Goal: Task Accomplishment & Management: Manage account settings

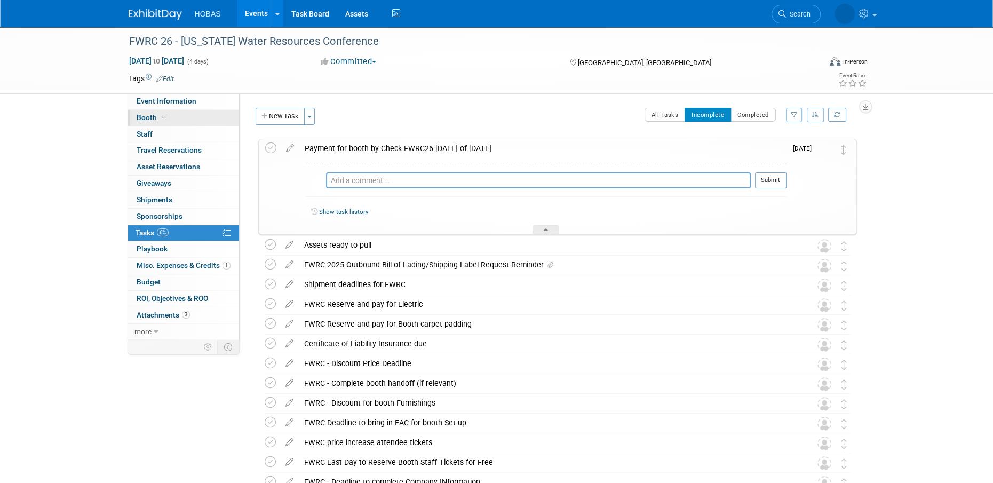
click at [154, 116] on span "Booth" at bounding box center [153, 117] width 33 height 9
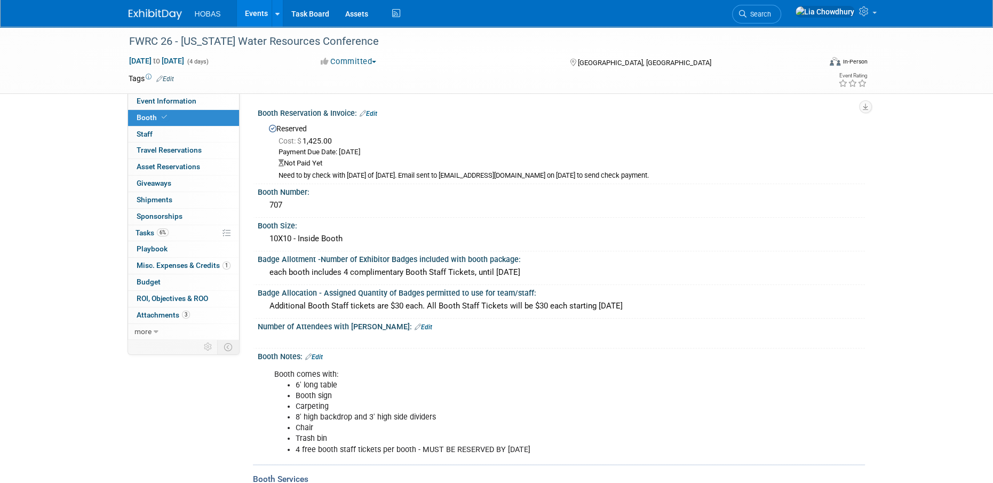
click at [238, 17] on link "Events" at bounding box center [256, 13] width 39 height 27
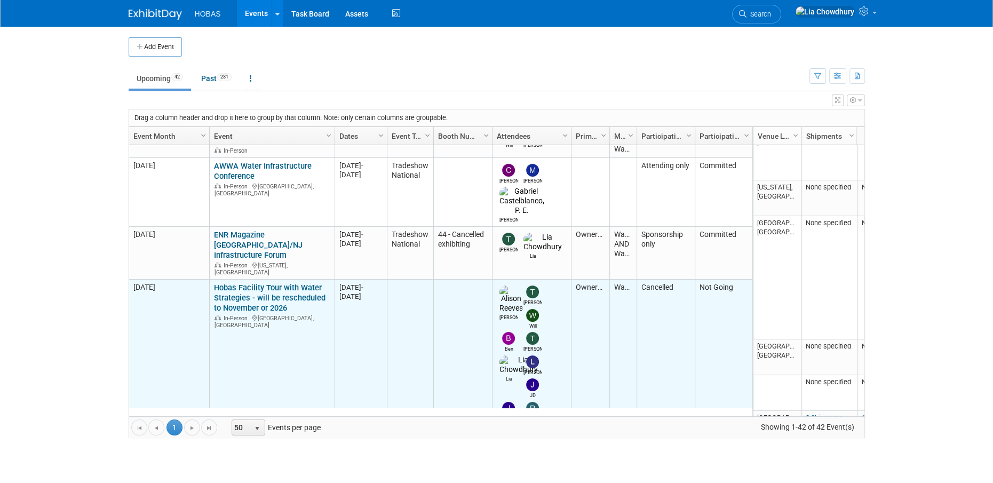
scroll to position [443, 0]
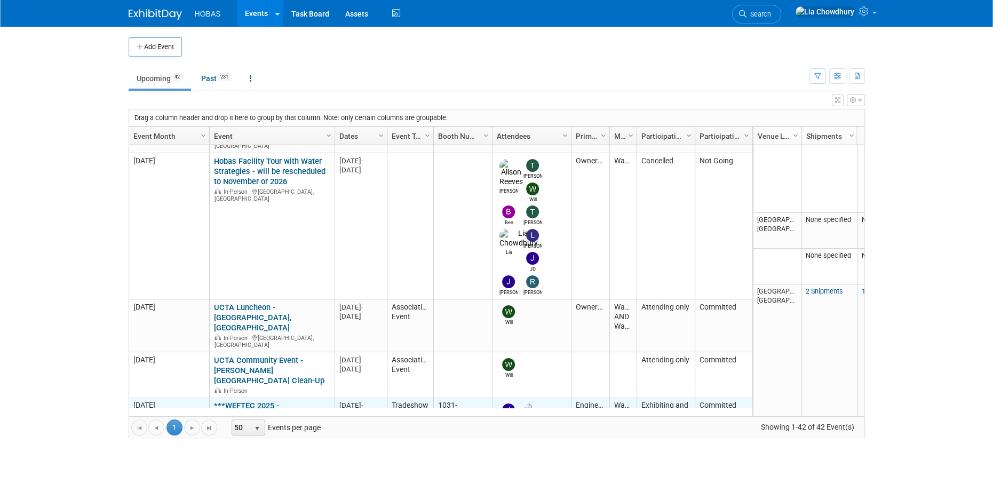
click at [266, 401] on link "***WEFTEC 2025 - [GEOGRAPHIC_DATA]" at bounding box center [260, 411] width 92 height 20
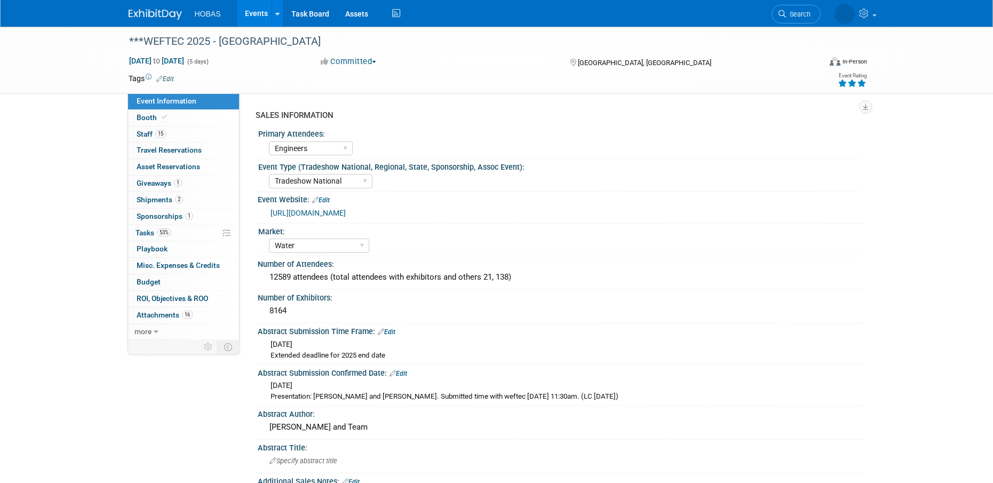
select select "Engineers"
select select "Tradeshow National"
select select "Water"
select select "Exhibiting and Sponsoring"
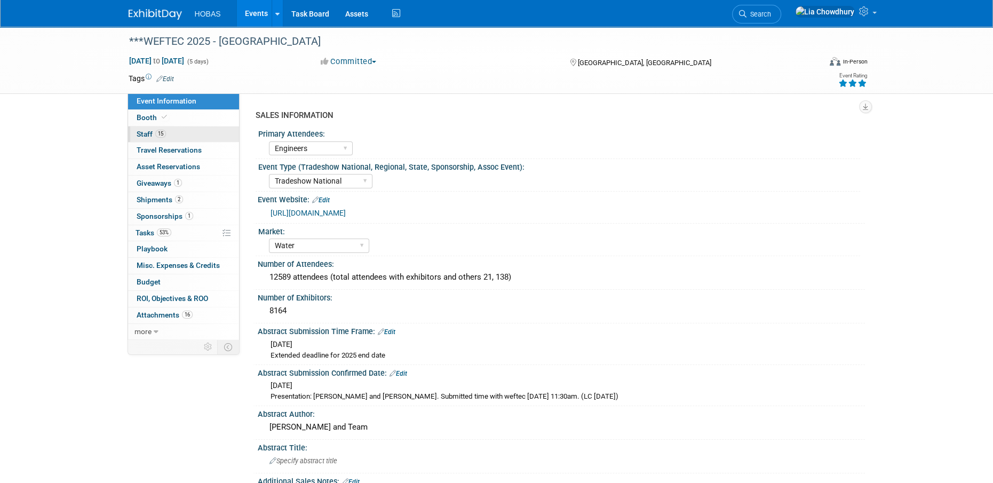
click at [144, 128] on link "15 Staff 15" at bounding box center [183, 134] width 111 height 16
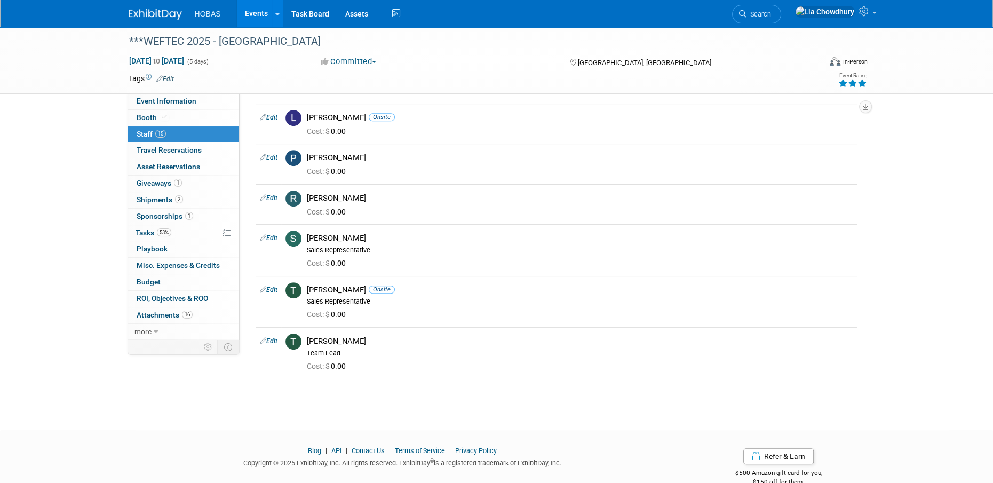
scroll to position [480, 0]
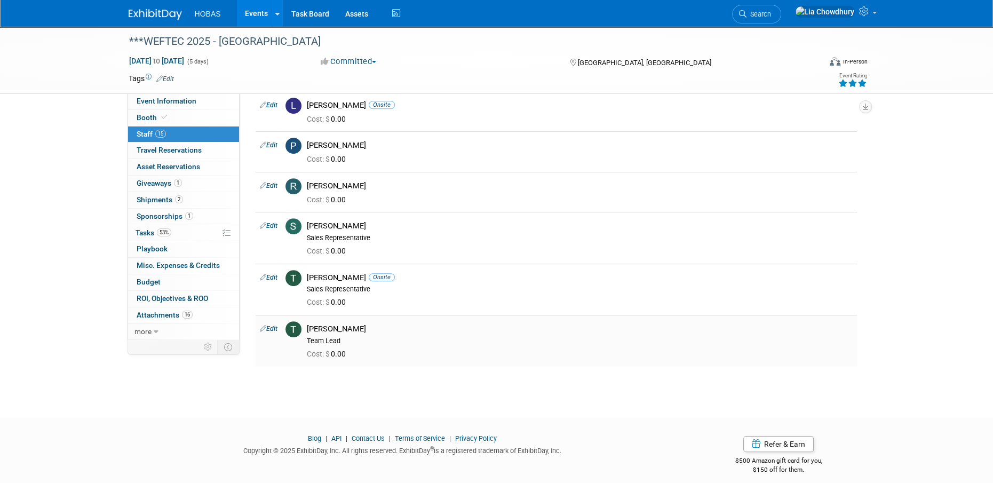
click at [269, 326] on link "Edit" at bounding box center [269, 328] width 18 height 7
select select "55e15210-f13d-4a66-9caf-73990cf33349"
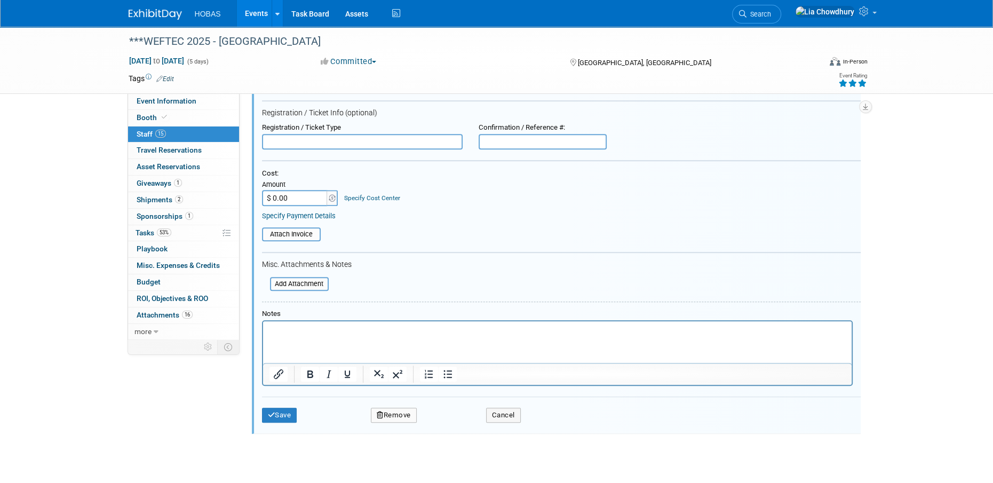
scroll to position [780, 0]
click at [402, 421] on div "Save Remove Cancel" at bounding box center [561, 412] width 599 height 34
click at [402, 413] on button "Remove" at bounding box center [394, 413] width 46 height 15
click at [458, 422] on link "Yes" at bounding box center [451, 422] width 31 height 17
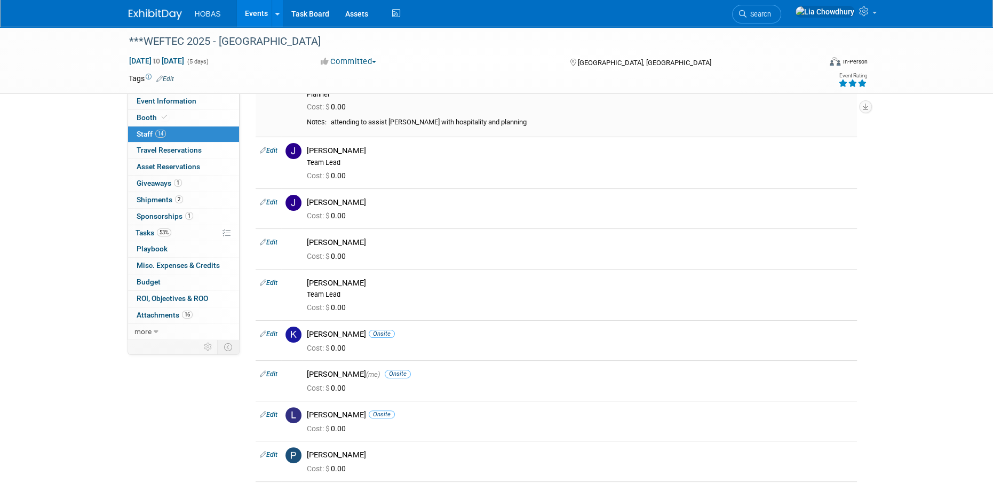
scroll to position [0, 0]
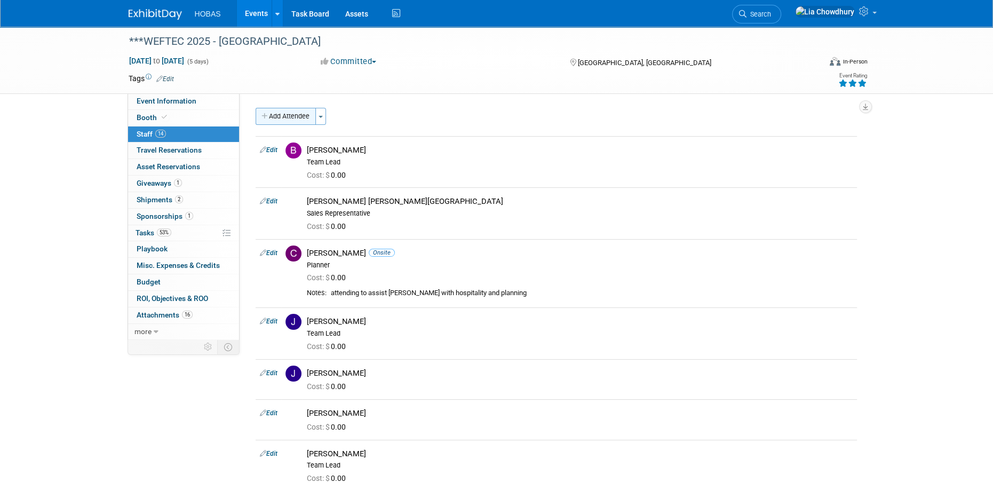
click at [298, 120] on button "Add Attendee" at bounding box center [286, 116] width 60 height 17
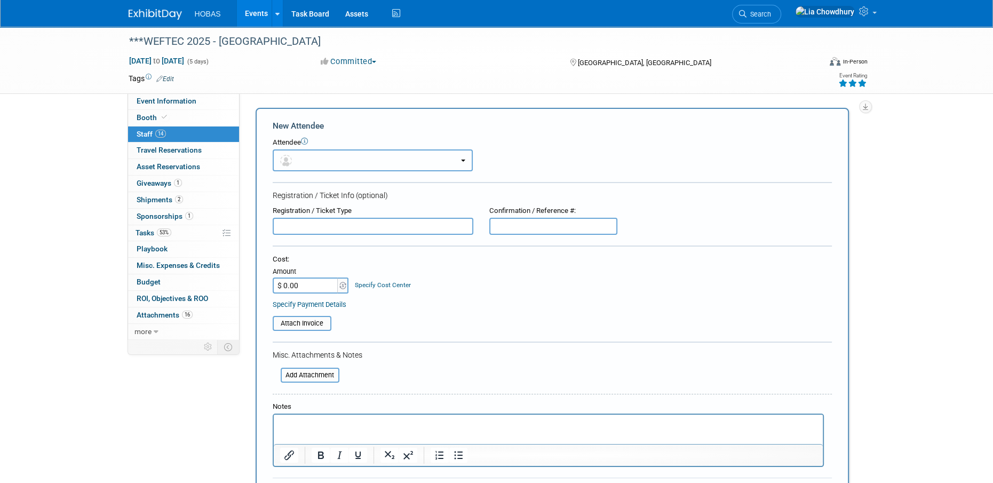
click at [334, 166] on button "button" at bounding box center [373, 160] width 200 height 22
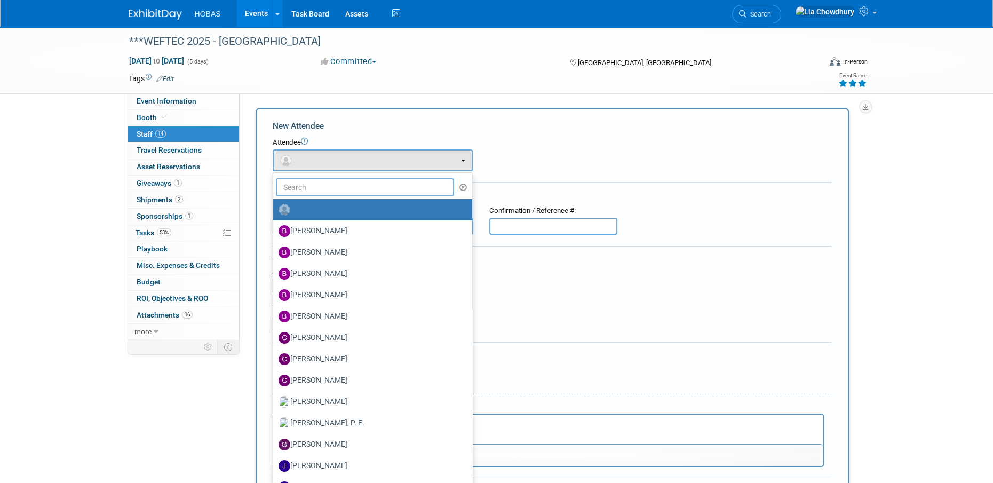
click at [336, 184] on input "text" at bounding box center [365, 187] width 179 height 18
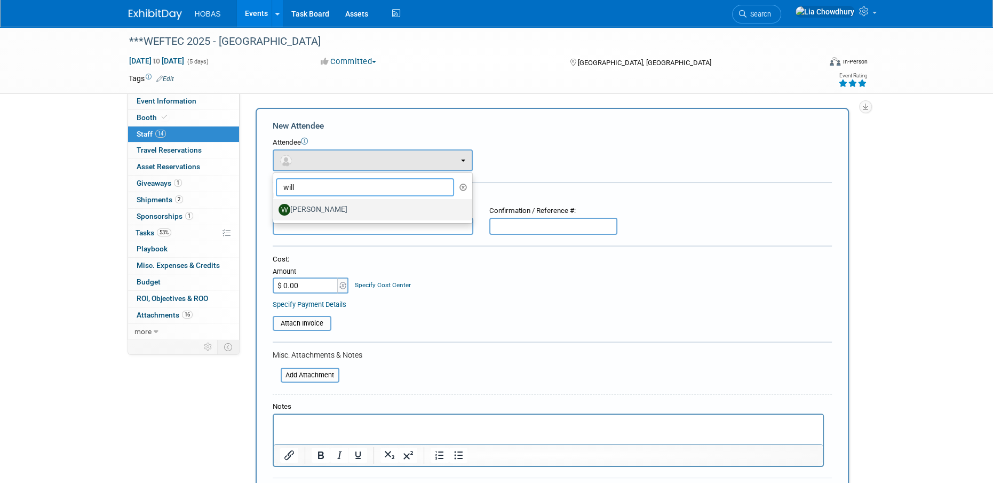
type input "will"
click at [317, 212] on label "Will Stafford" at bounding box center [369, 209] width 183 height 17
click at [275, 212] on input "Will Stafford" at bounding box center [271, 208] width 7 height 7
select select "fb44bd09-3d73-427c-8d28-fe1e2784bf51"
select select "2"
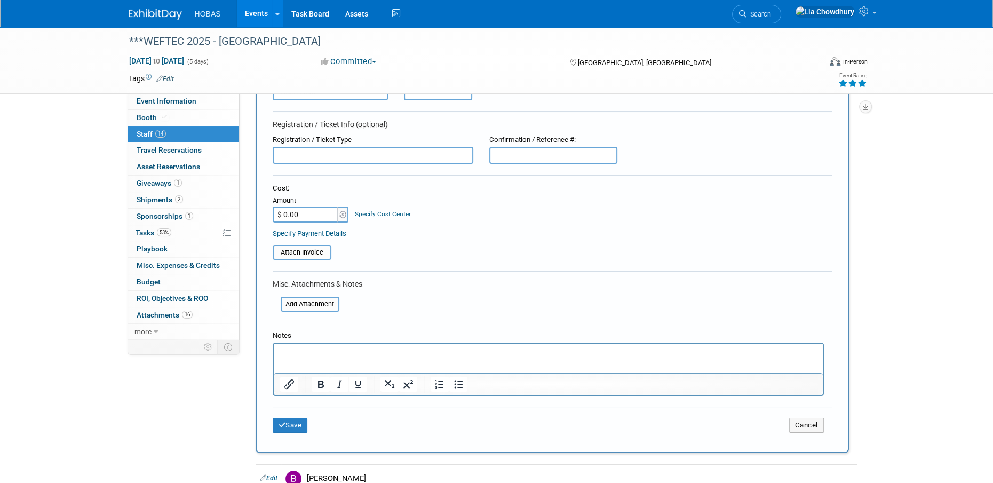
scroll to position [213, 0]
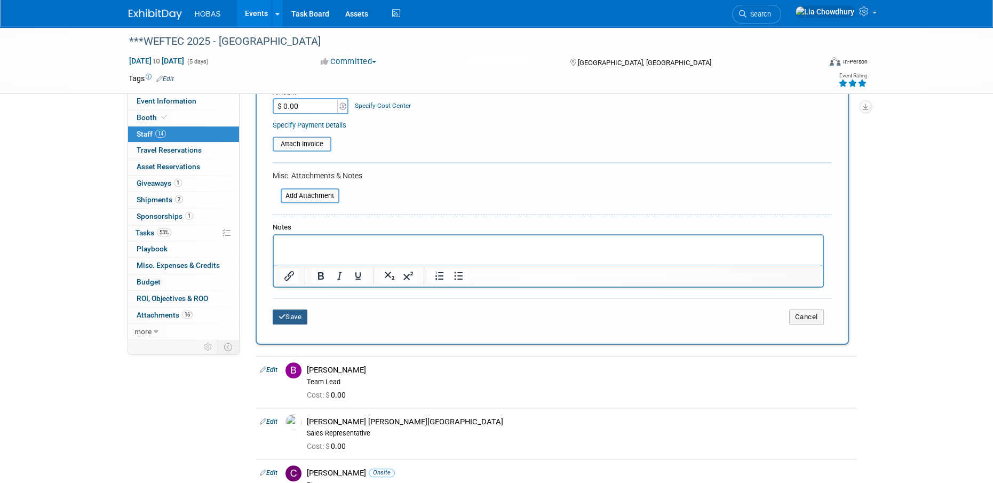
click at [294, 313] on button "Save" at bounding box center [290, 316] width 35 height 15
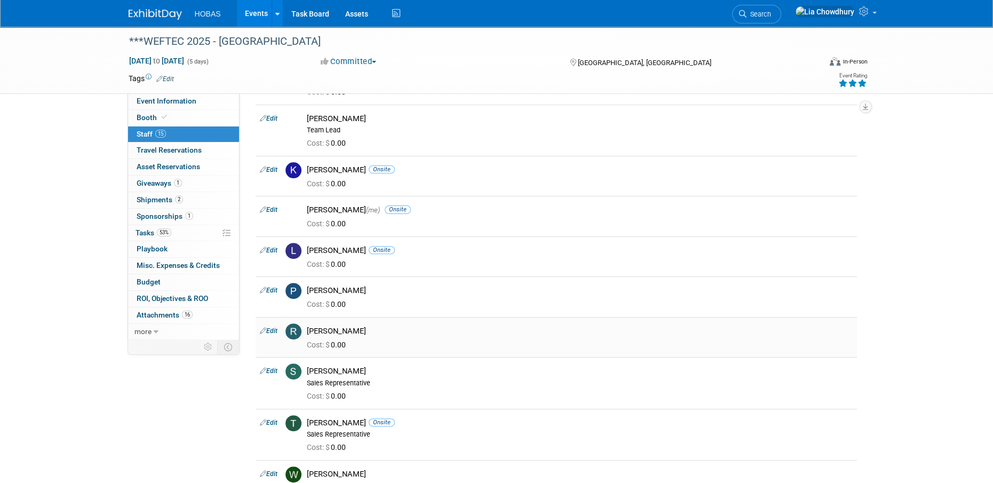
scroll to position [427, 0]
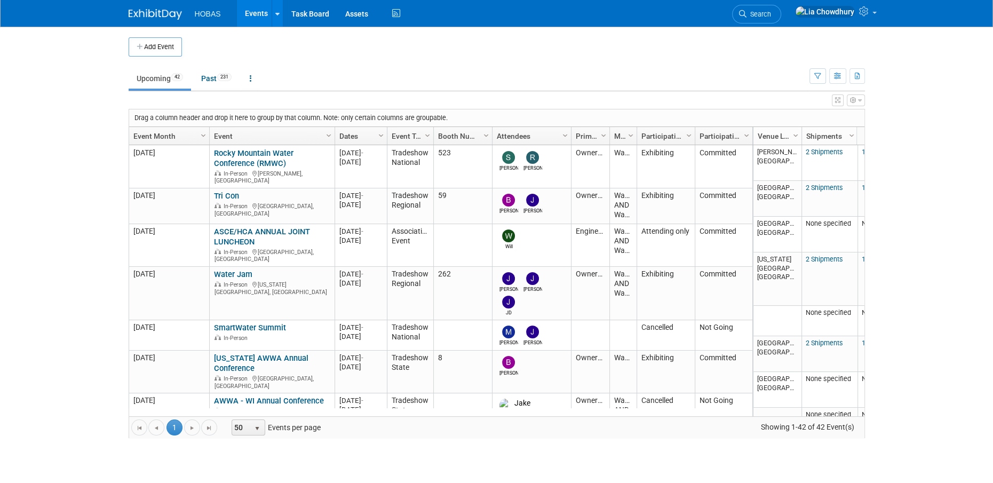
click at [171, 46] on button "Add Event" at bounding box center [155, 46] width 53 height 19
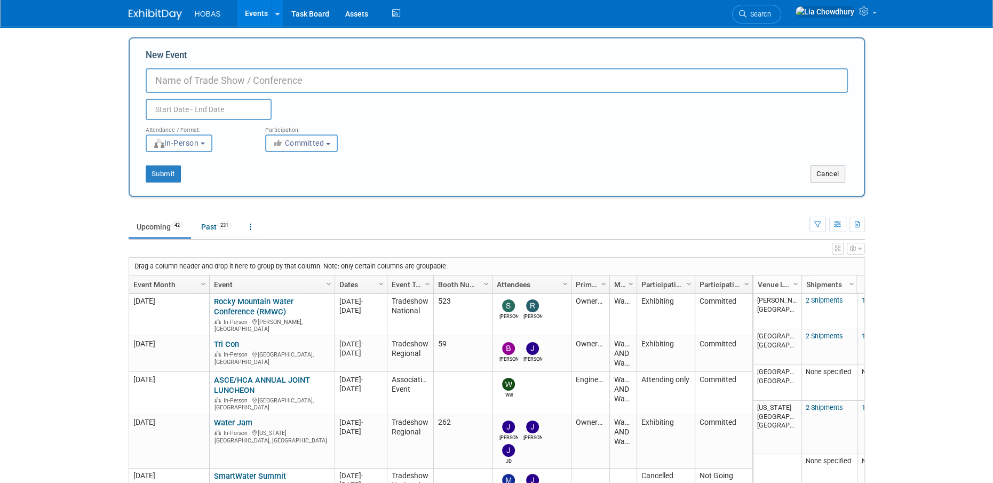
paste input "MO-JAM 2026"
type input "MO-JAM 2026"
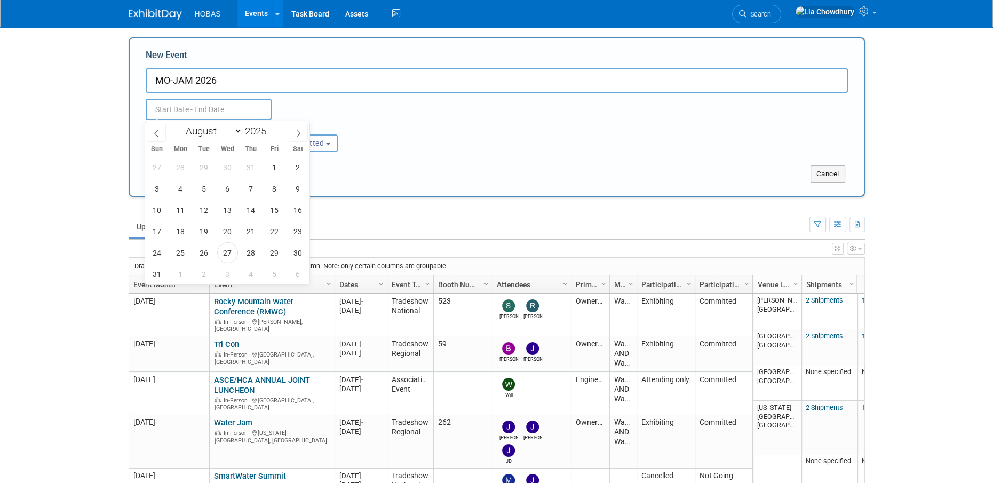
click at [167, 115] on input "text" at bounding box center [209, 109] width 126 height 21
click at [297, 132] on icon at bounding box center [297, 133] width 7 height 7
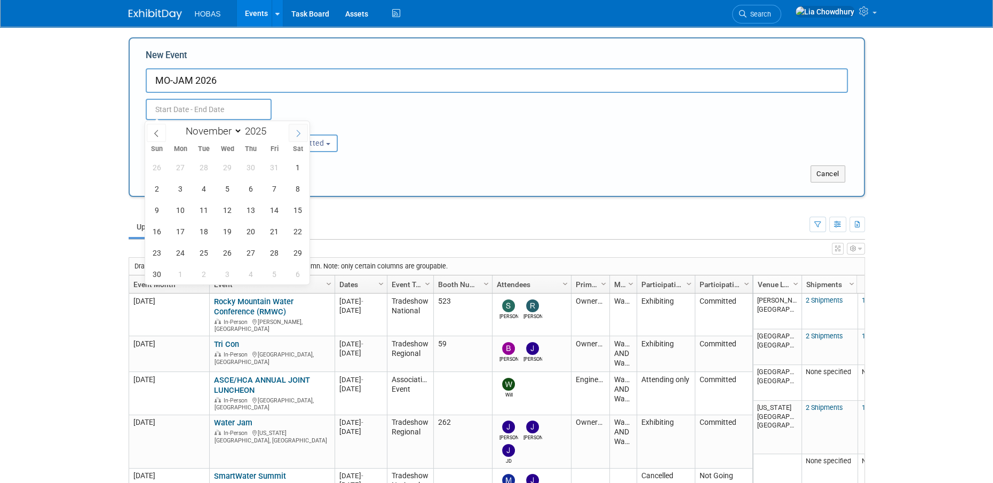
select select "11"
click at [297, 132] on icon at bounding box center [297, 133] width 7 height 7
type input "2026"
click at [297, 132] on icon at bounding box center [297, 133] width 7 height 7
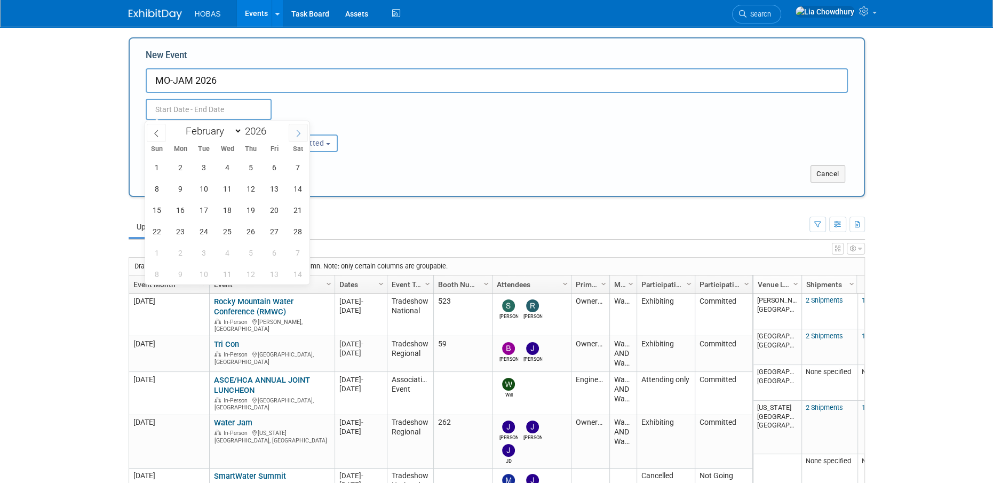
select select "2"
click at [154, 228] on span "22" at bounding box center [157, 231] width 21 height 21
click at [229, 229] on span "25" at bounding box center [227, 231] width 21 height 21
type input "Mar 22, 2026 to Mar 25, 2026"
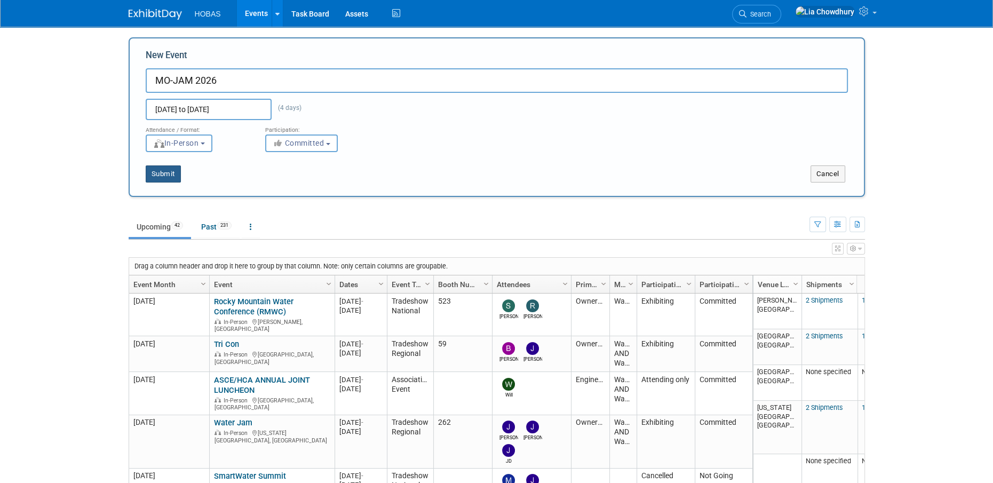
click at [168, 170] on button "Submit" at bounding box center [163, 173] width 35 height 17
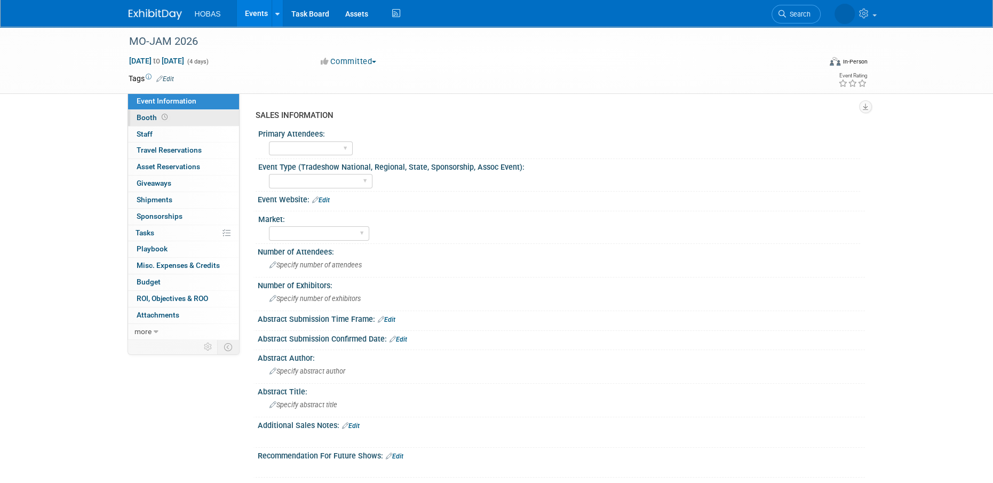
click at [163, 116] on icon at bounding box center [165, 117] width 6 height 6
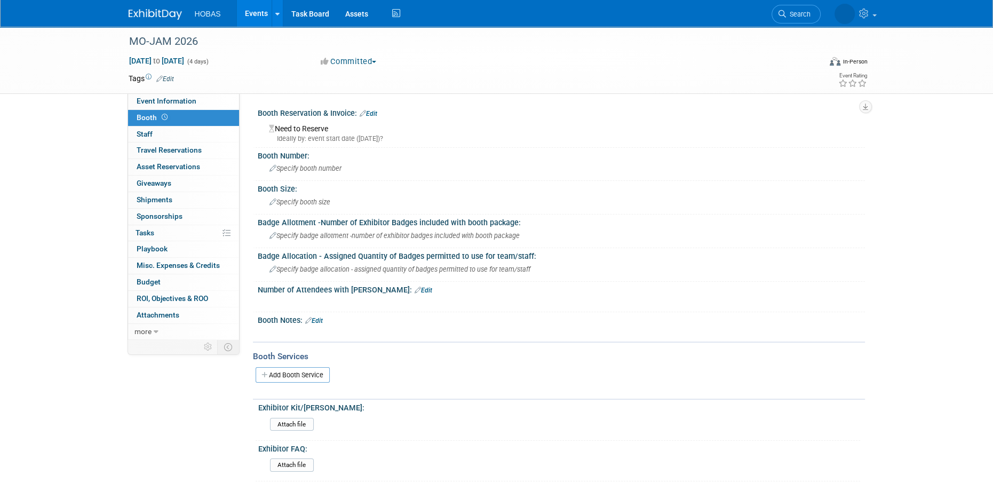
click at [376, 111] on link "Edit" at bounding box center [369, 113] width 18 height 7
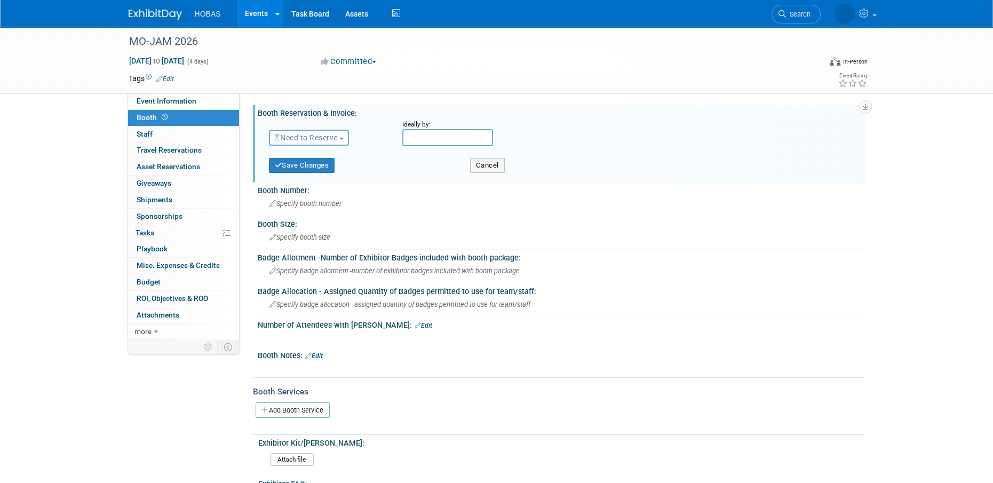
click at [337, 133] on span "Need to Reserve" at bounding box center [305, 137] width 63 height 9
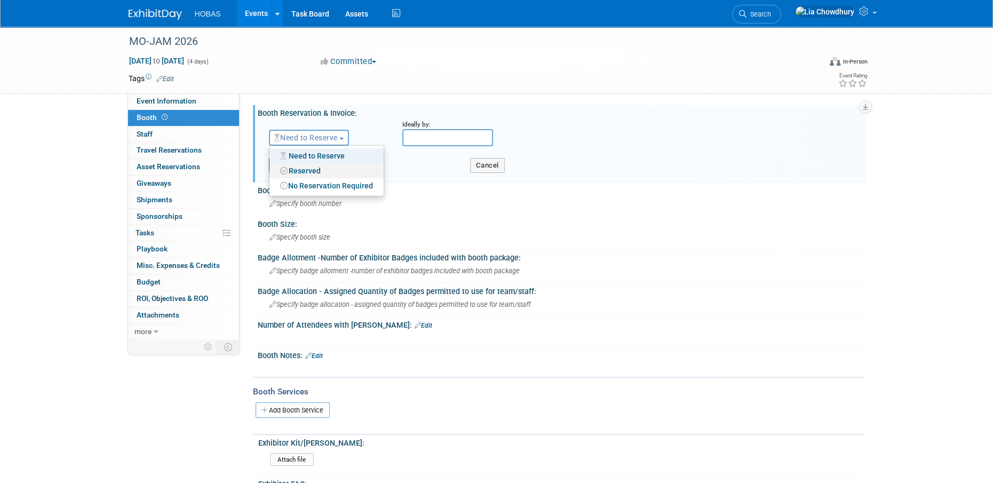
click at [333, 164] on link "Reserved" at bounding box center [326, 170] width 114 height 15
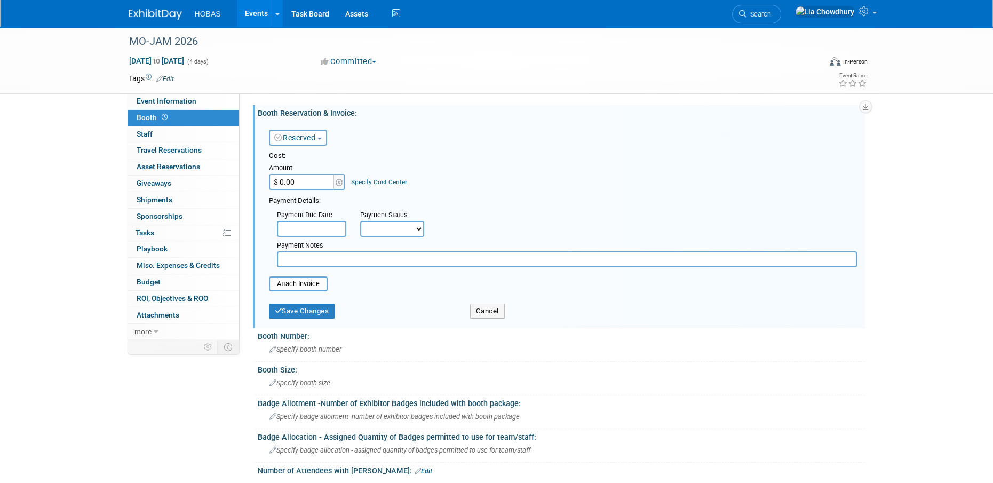
click at [392, 228] on select "Not Paid Yet Partially Paid Paid in Full" at bounding box center [392, 229] width 64 height 16
select select "3"
click at [360, 221] on select "Not Paid Yet Partially Paid Paid in Full" at bounding box center [392, 229] width 64 height 16
click at [339, 225] on input "text" at bounding box center [311, 229] width 69 height 16
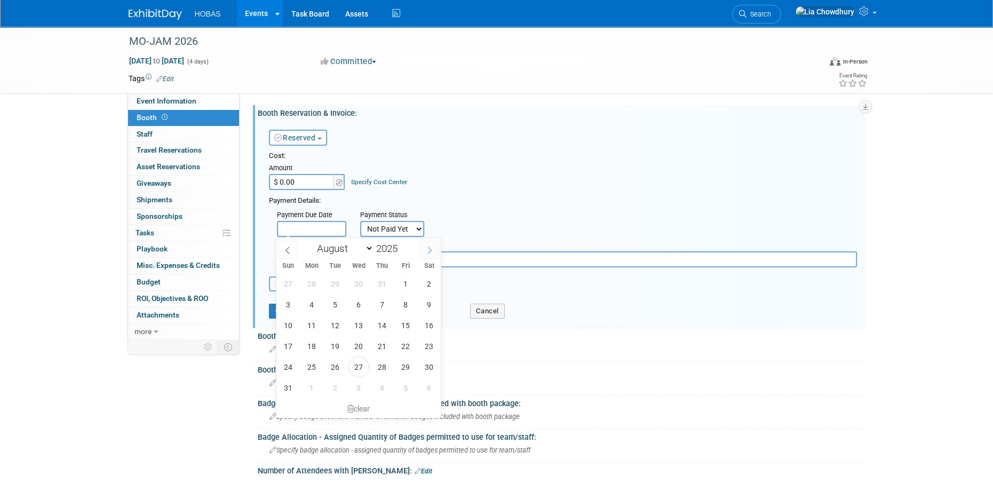
click at [426, 252] on span at bounding box center [429, 250] width 19 height 18
click at [426, 252] on icon at bounding box center [429, 249] width 7 height 7
select select "11"
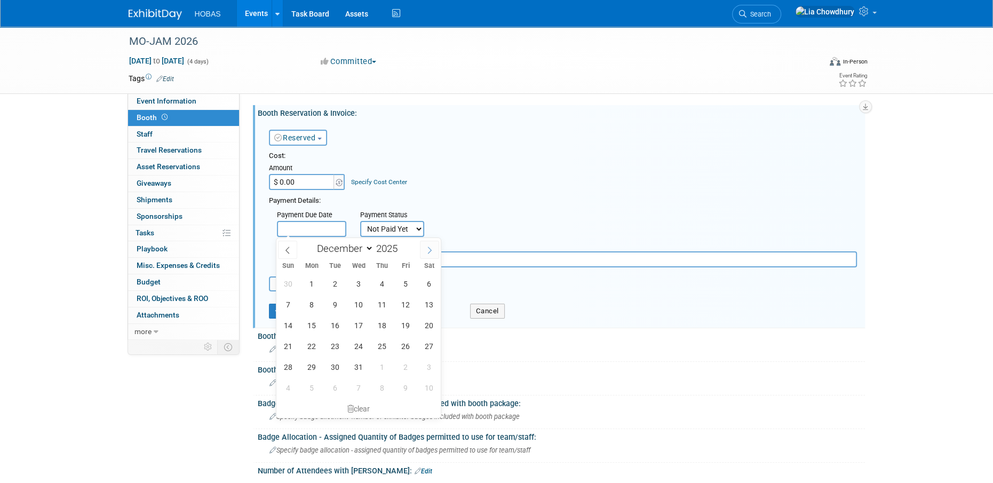
click at [426, 252] on icon at bounding box center [429, 249] width 7 height 7
type input "2026"
select select "0"
click at [429, 371] on span "31" at bounding box center [429, 366] width 21 height 21
type input "Jan 31, 2026"
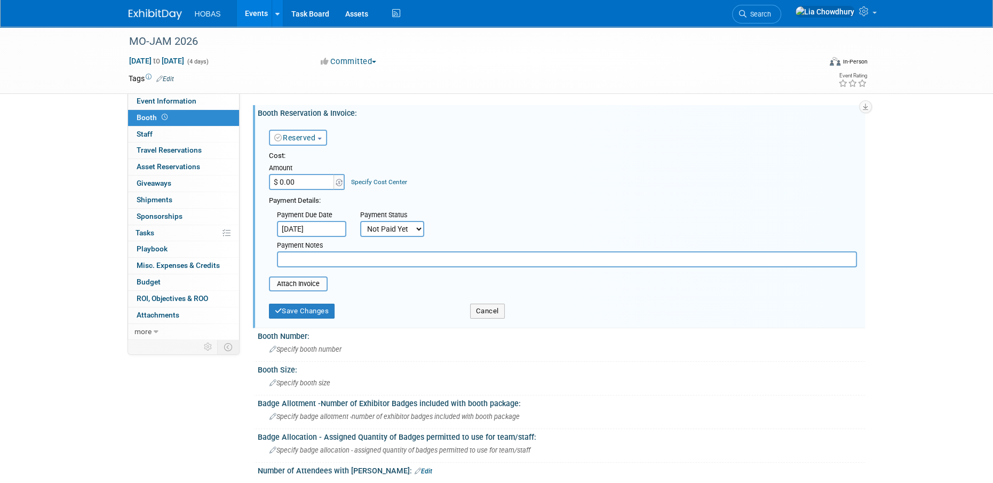
click at [324, 249] on div "Payment Notes" at bounding box center [567, 246] width 580 height 11
click at [326, 260] on input "text" at bounding box center [567, 259] width 580 height 16
type input "invoice Jan 2026 to come"
click at [315, 279] on input "file" at bounding box center [263, 283] width 127 height 13
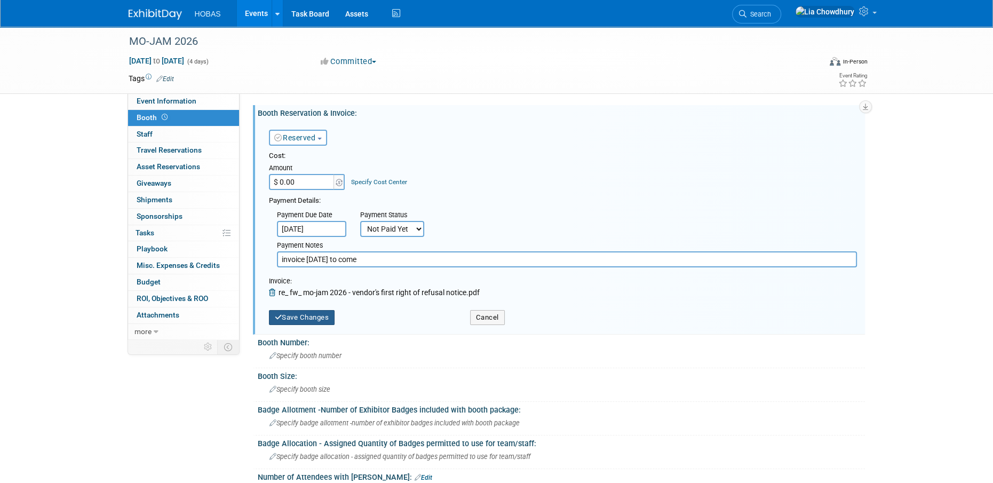
click at [325, 316] on button "Save Changes" at bounding box center [302, 317] width 66 height 15
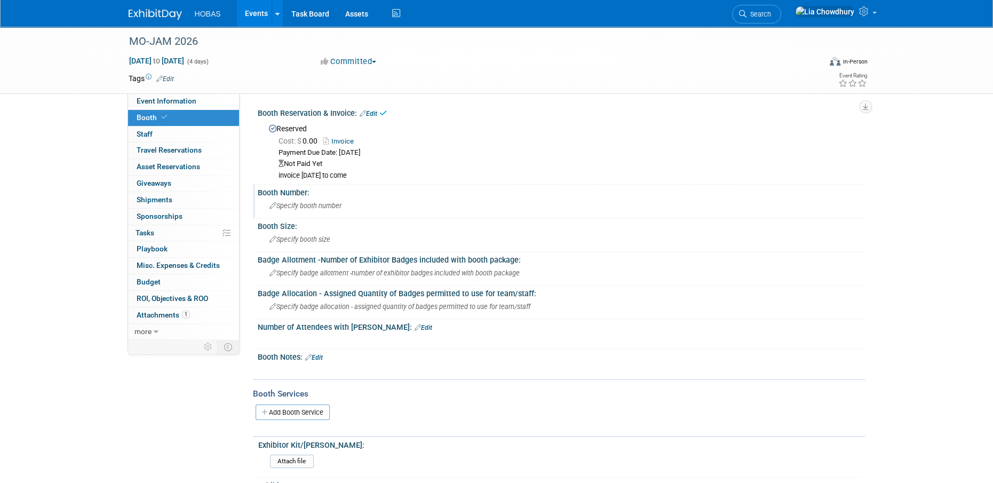
click at [275, 211] on div "Specify booth number" at bounding box center [561, 205] width 591 height 17
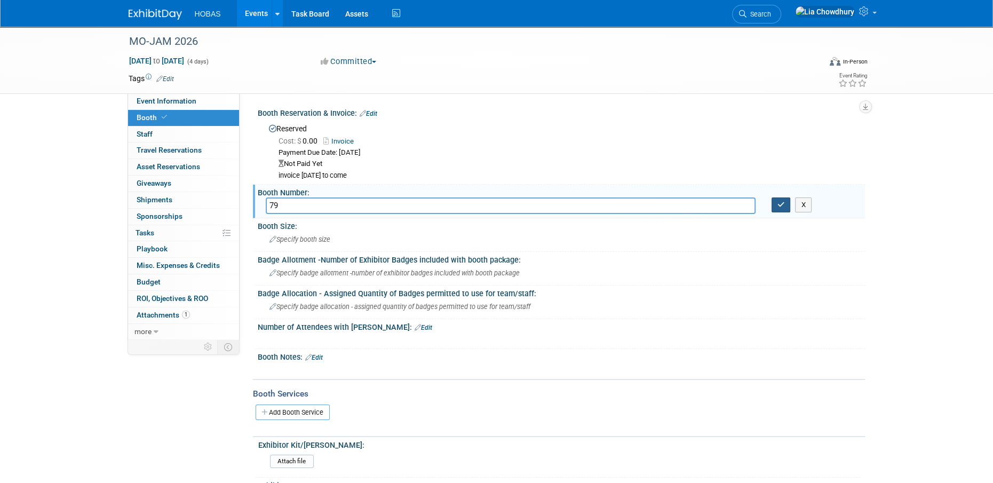
type input "79"
click at [773, 205] on button "button" at bounding box center [780, 204] width 19 height 15
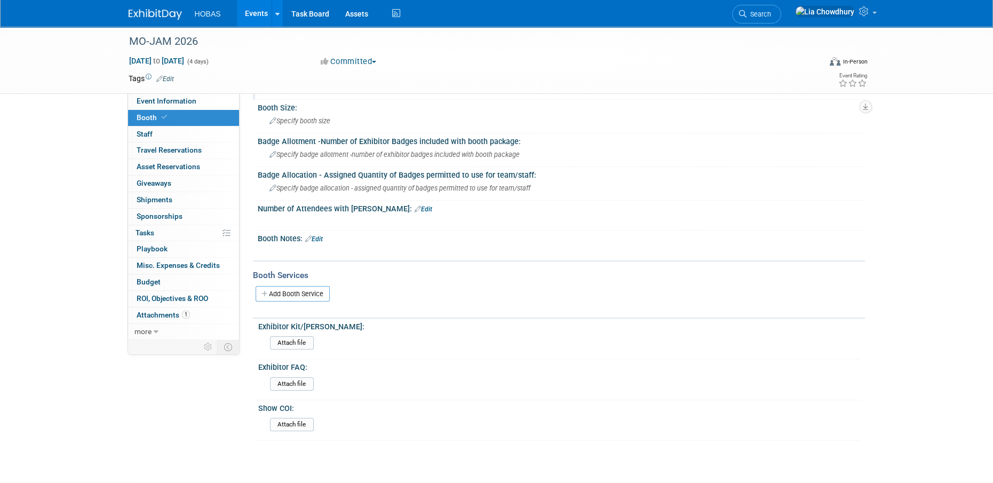
scroll to position [190, 0]
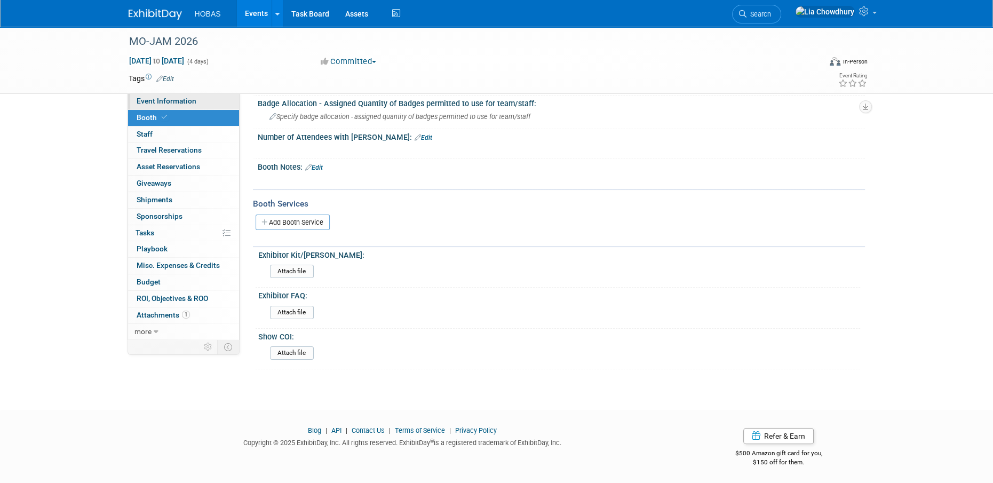
click at [165, 105] on span "Event Information" at bounding box center [167, 101] width 60 height 9
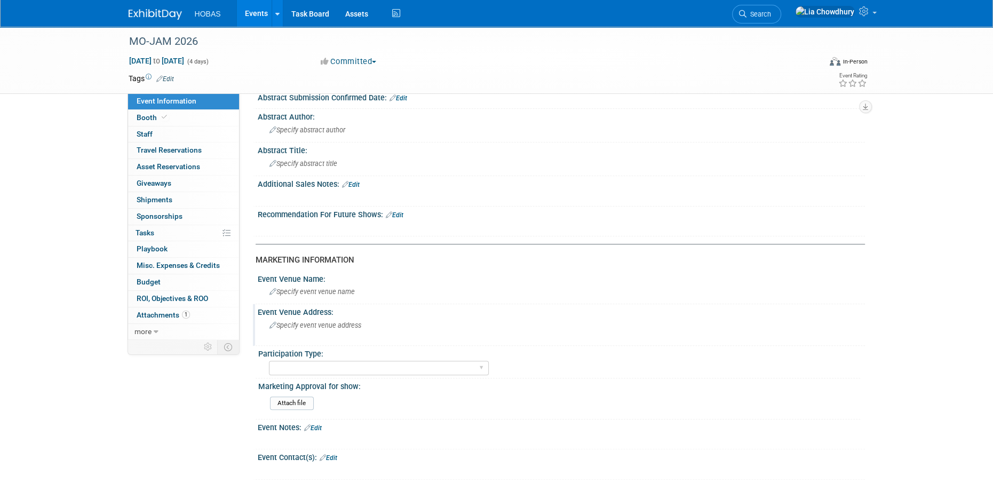
scroll to position [267, 0]
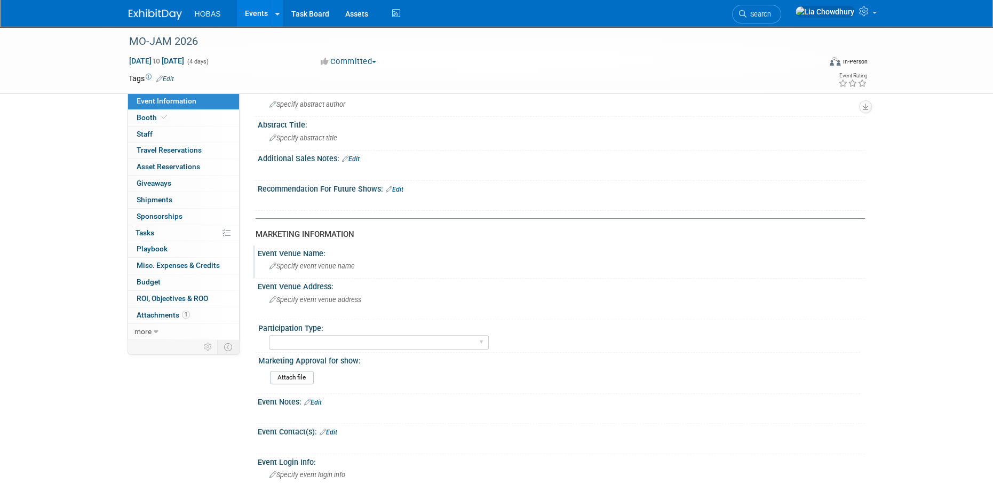
click at [309, 264] on span "Specify event venue name" at bounding box center [311, 266] width 85 height 8
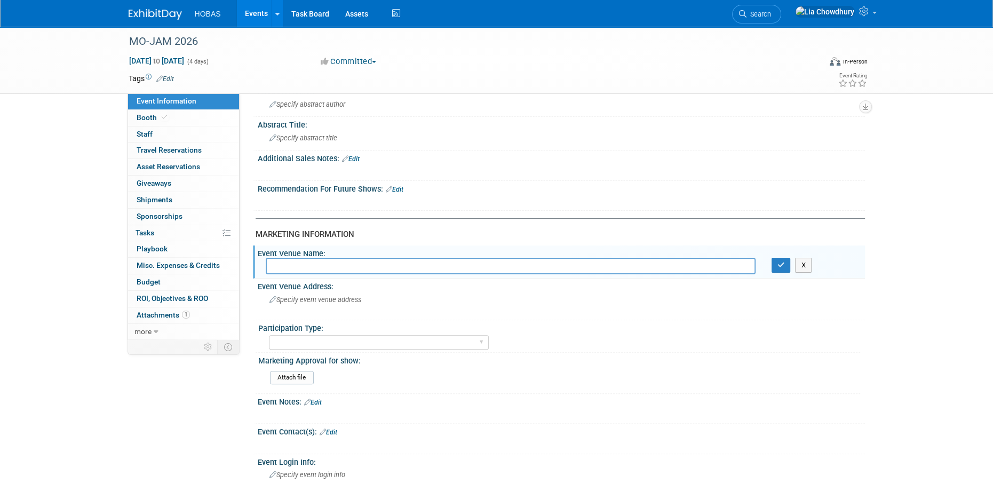
click at [376, 247] on div "Event Venue Name:" at bounding box center [561, 251] width 607 height 13
click at [376, 266] on input "text" at bounding box center [511, 266] width 490 height 17
paste input ": Margaritaville Lake Resort – Lake of the Ozarks"
click at [273, 266] on input ": Margaritaville Lake Resort – Lake of the Ozarks" at bounding box center [511, 266] width 490 height 17
type input "Margaritaville Lake Resort – Lake of the Ozarks"
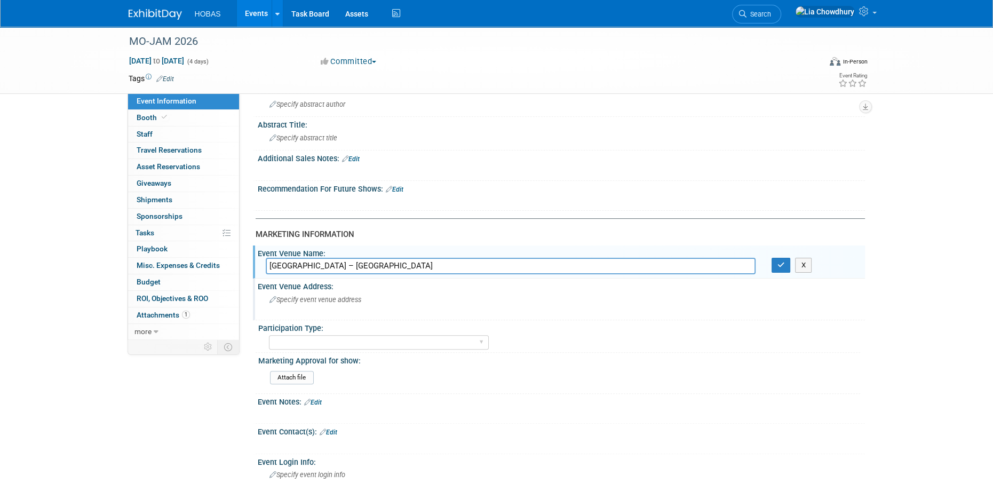
click at [308, 288] on div "Event Venue Address:" at bounding box center [561, 284] width 607 height 13
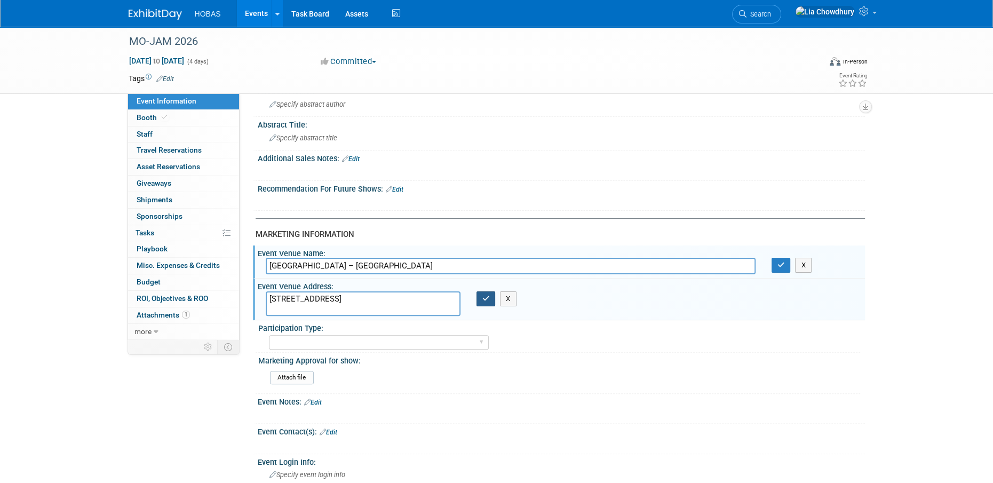
type textarea "[STREET_ADDRESS]"
click at [486, 301] on icon "button" at bounding box center [485, 298] width 7 height 7
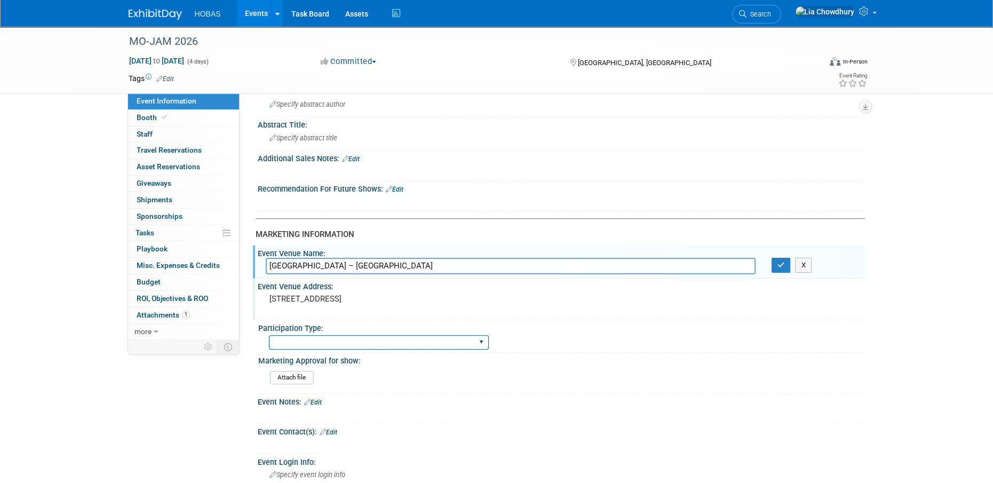
click at [297, 342] on select "Attending only Exhibiting Sponsorship only Exhibiting and Sponsoring Exhibiting…" at bounding box center [379, 342] width 220 height 14
select select "Exhibiting"
click at [269, 335] on select "Attending only Exhibiting Sponsorship only Exhibiting and Sponsoring Exhibiting…" at bounding box center [379, 342] width 220 height 14
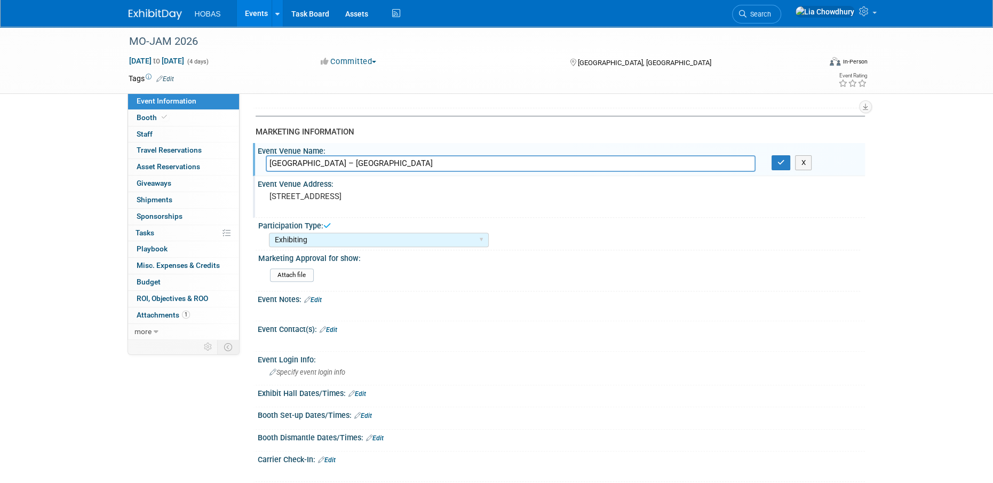
scroll to position [480, 0]
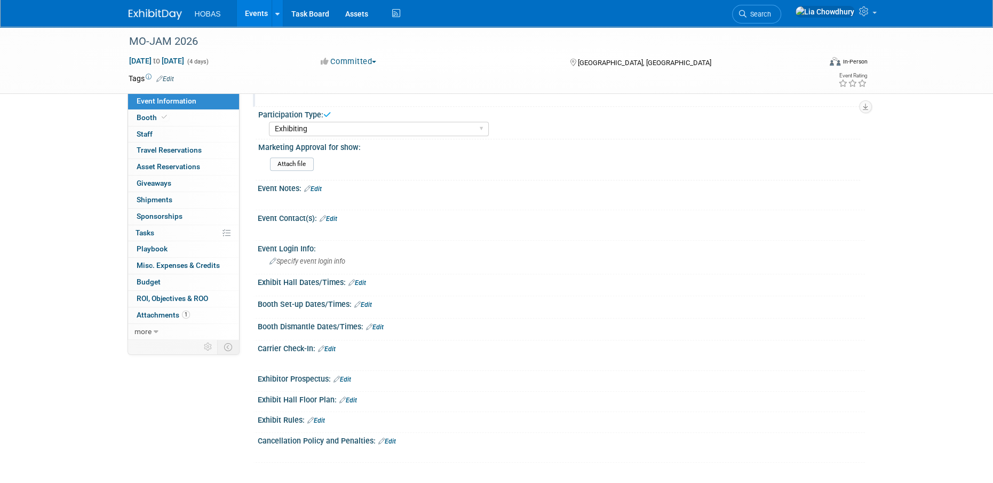
click at [538, 333] on div at bounding box center [561, 334] width 591 height 3
click at [135, 451] on div "Event Information Event Info Booth Booth 0 Staff 0 Staff 0 Travel Reservations …" at bounding box center [497, 5] width 752 height 916
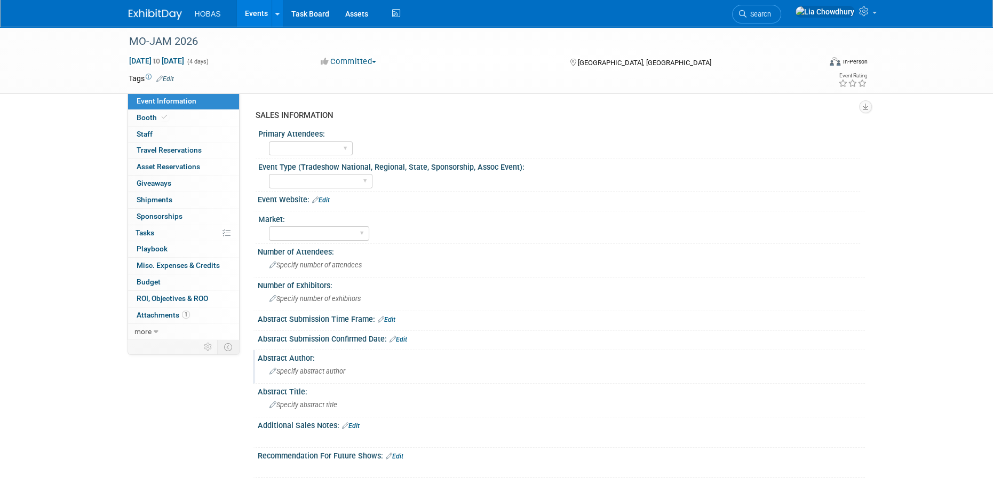
scroll to position [0, 0]
click at [390, 318] on link "Edit" at bounding box center [387, 319] width 18 height 7
select select "7"
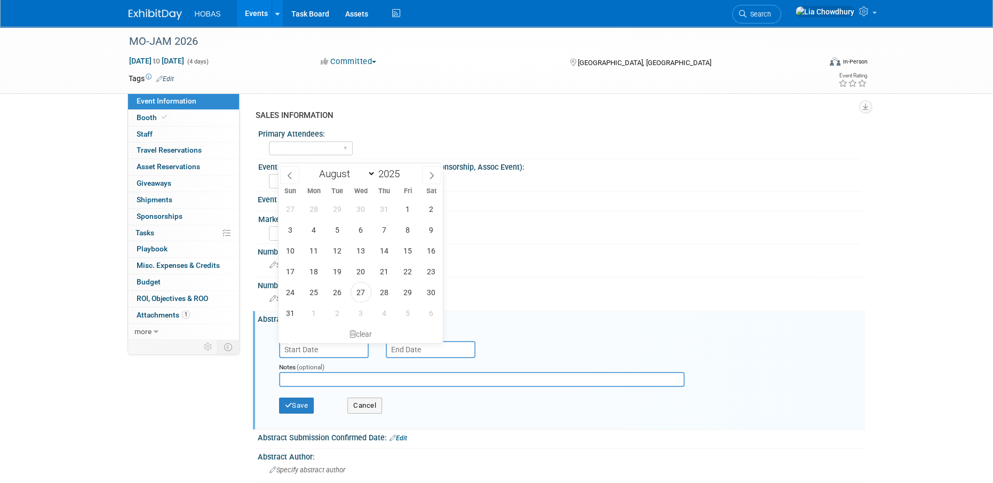
click at [331, 353] on input "text" at bounding box center [324, 349] width 90 height 17
click at [354, 297] on span "27" at bounding box center [360, 292] width 21 height 21
type input "[DATE]"
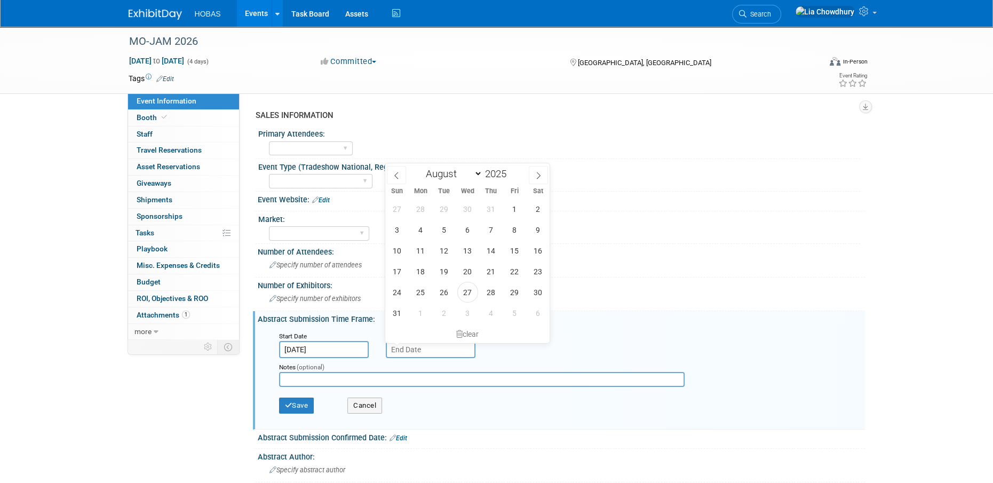
click at [408, 348] on input "text" at bounding box center [431, 349] width 90 height 17
click at [539, 169] on span at bounding box center [538, 175] width 19 height 18
click at [535, 175] on icon at bounding box center [538, 175] width 7 height 7
select select "9"
click at [508, 293] on span "31" at bounding box center [514, 292] width 21 height 21
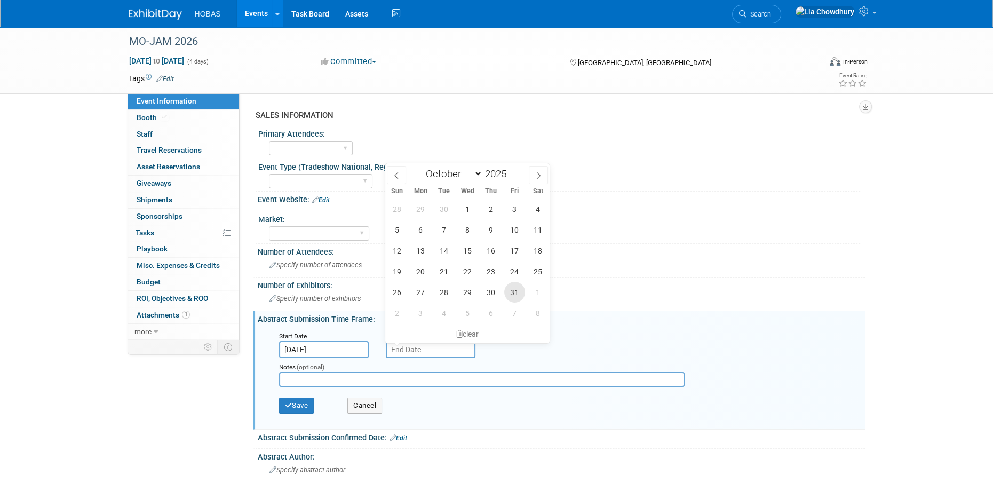
type input "Oct 31, 2025"
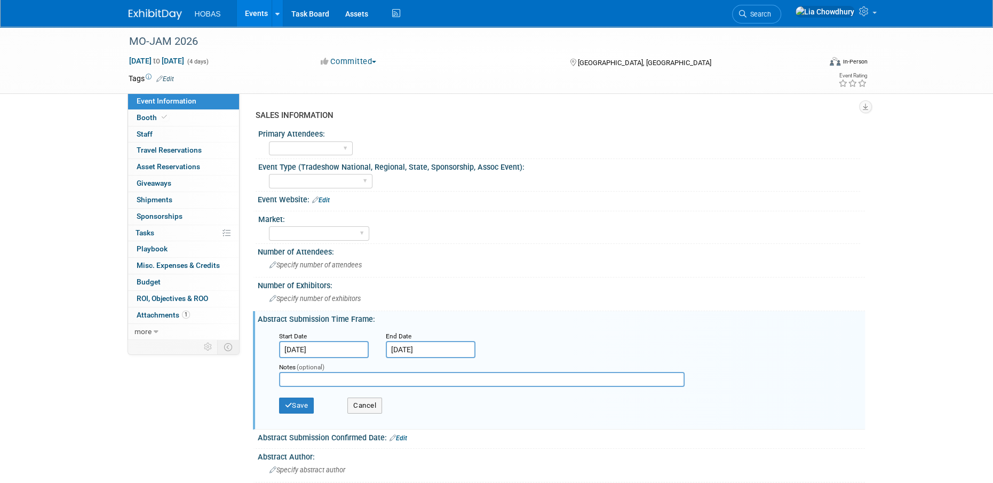
drag, startPoint x: 350, startPoint y: 369, endPoint x: 350, endPoint y: 376, distance: 7.5
click at [350, 372] on div "Notes (optional)" at bounding box center [490, 375] width 439 height 34
click at [350, 376] on input "text" at bounding box center [481, 379] width 405 height 15
type input "Deadline Oct 31 5pm"
click at [303, 403] on button "Save" at bounding box center [296, 405] width 35 height 16
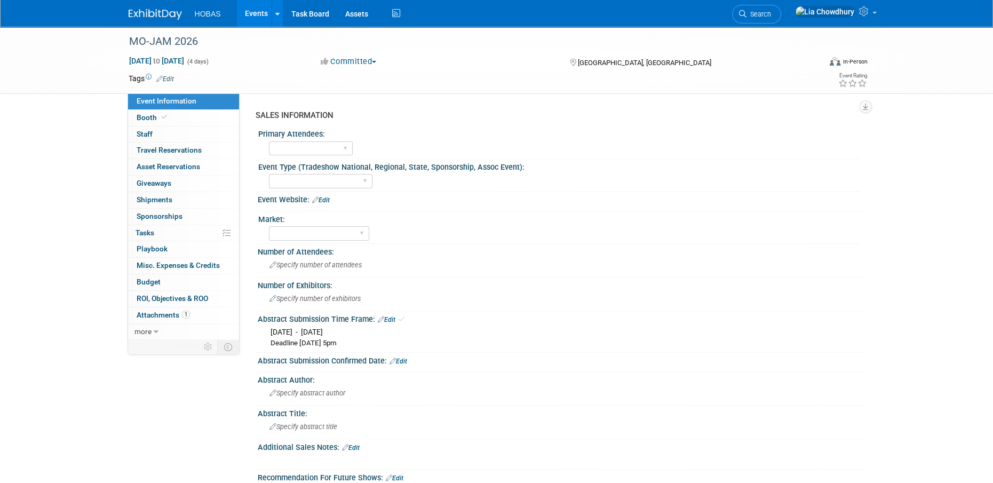
click at [390, 318] on link "Edit" at bounding box center [387, 319] width 18 height 7
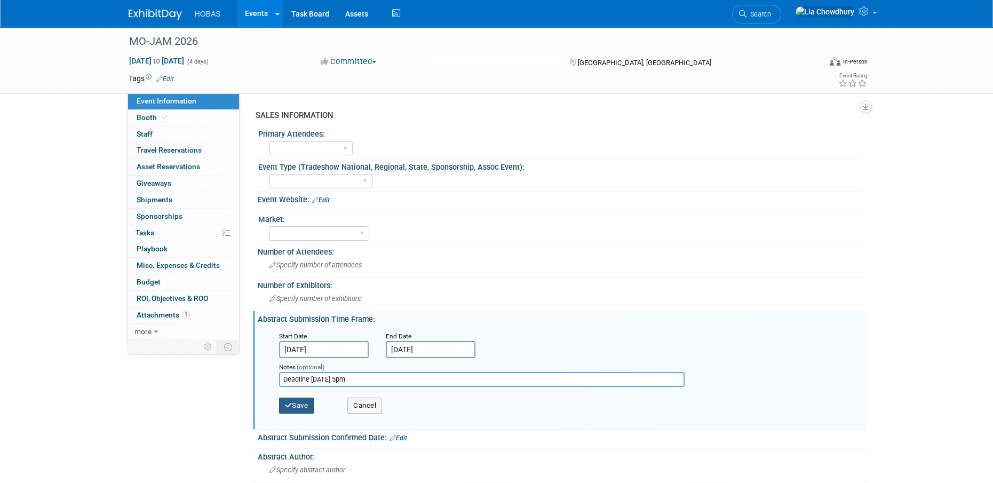
click at [306, 403] on button "Save" at bounding box center [296, 405] width 35 height 16
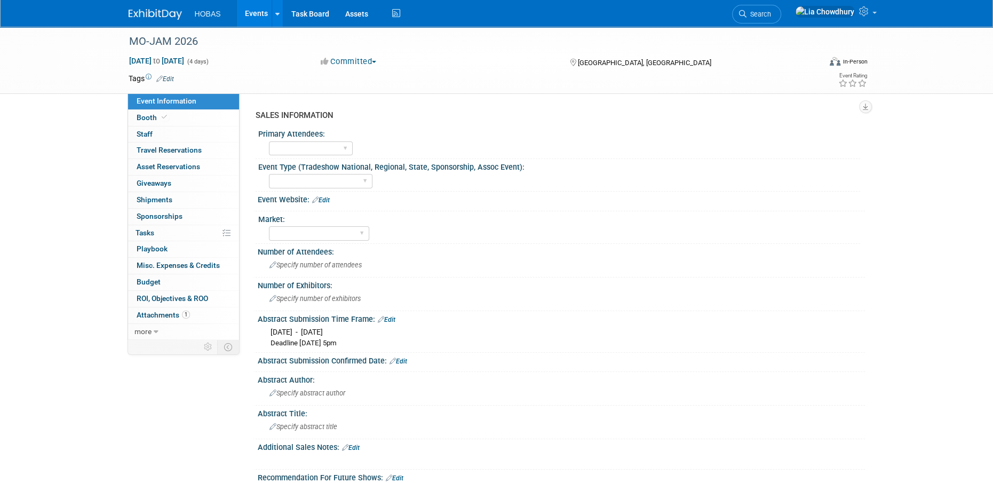
click at [385, 317] on link "Edit" at bounding box center [387, 319] width 18 height 7
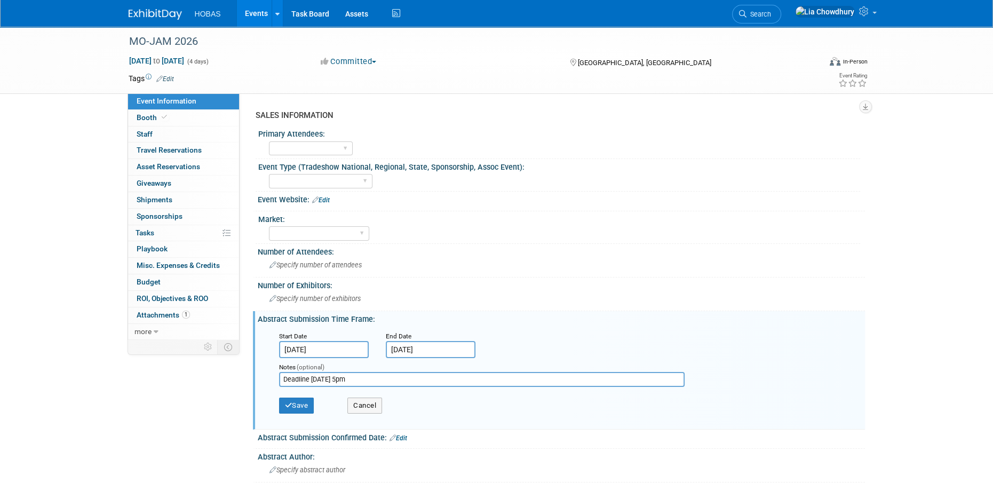
click at [381, 379] on input "Deadline Oct 31 5pm" at bounding box center [481, 379] width 405 height 15
paste input "Deadline, Review Process, and Selection Notification The Call for Papers deadli…"
click at [326, 384] on input "Deadline Oct 31 5pmDeadline, Review Process, and Selection Notification The Cal…" at bounding box center [481, 379] width 405 height 15
paste input "text"
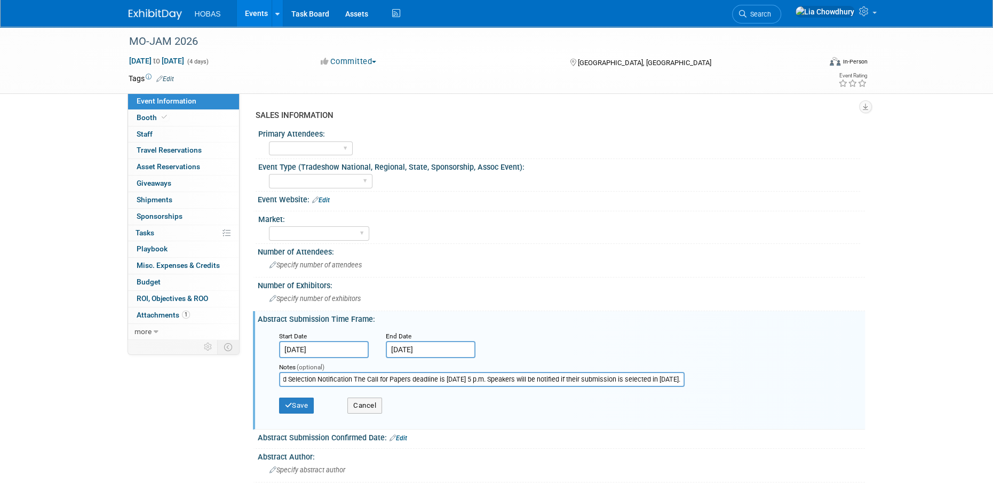
scroll to position [0, 176]
type input "Deadline, Review Process, and Selection Notification The Call for Papers deadli…"
click at [311, 404] on button "Save" at bounding box center [296, 405] width 35 height 16
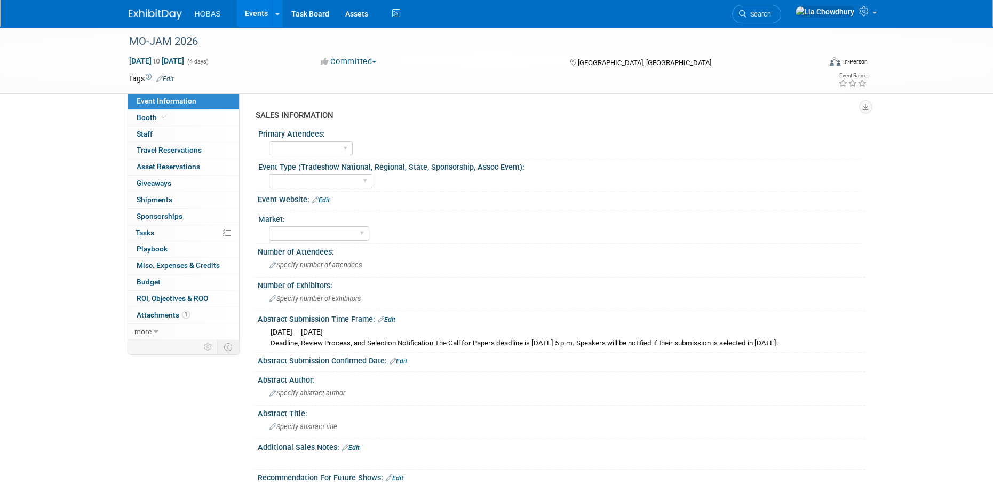
click at [392, 318] on link "Edit" at bounding box center [387, 319] width 18 height 7
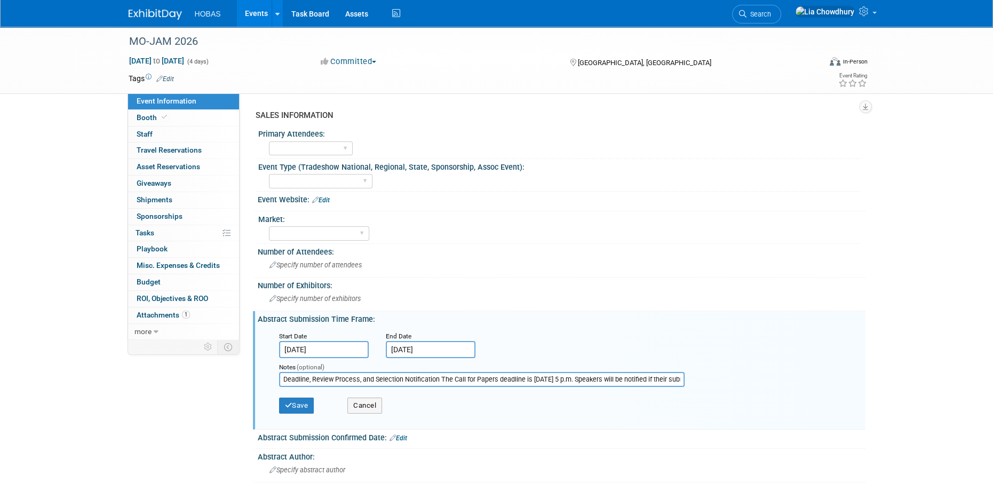
click at [358, 377] on input "Deadline, Review Process, and Selection Notification The Call for Papers deadli…" at bounding box center [481, 379] width 405 height 15
paste input "https://www.awwa-mo.org/events-training/joint-conference/call-for-papers.html"
type input "Deadline, Review Process, and Selection Notification The Call for Papers deadli…"
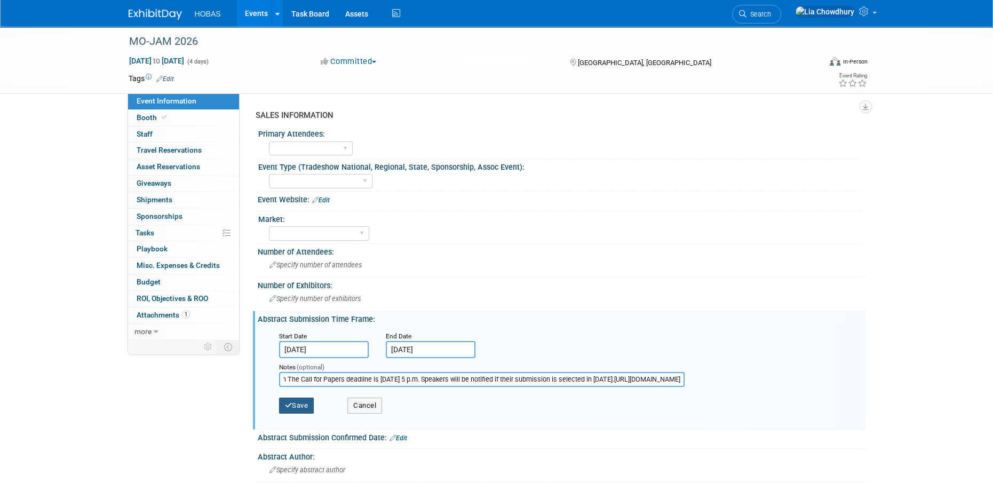
click at [314, 410] on button "Save" at bounding box center [296, 405] width 35 height 16
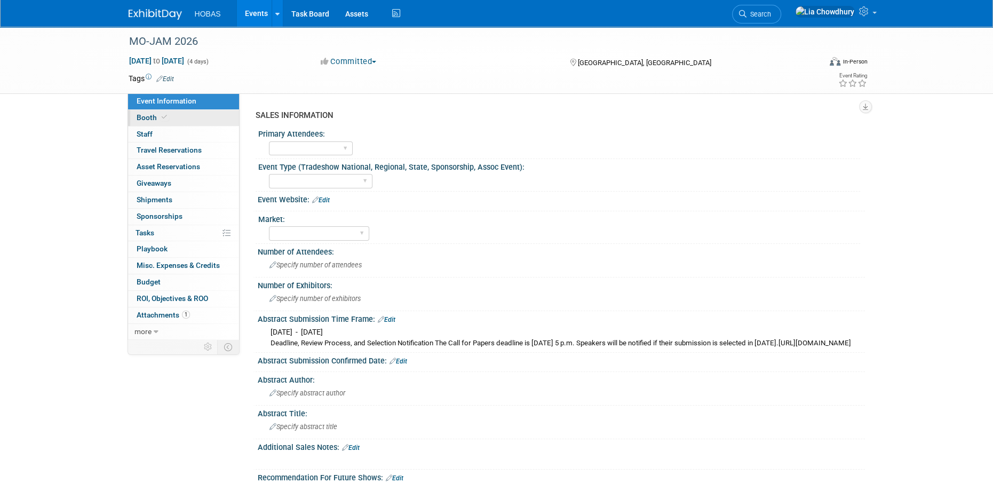
click at [157, 114] on span "Booth" at bounding box center [153, 117] width 33 height 9
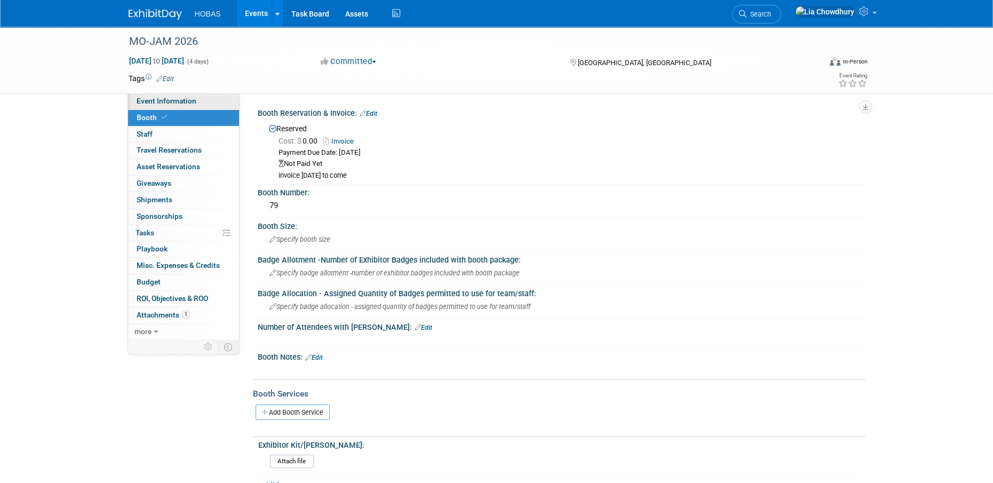
click at [178, 106] on link "Event Information" at bounding box center [183, 101] width 111 height 16
select select "Exhibiting"
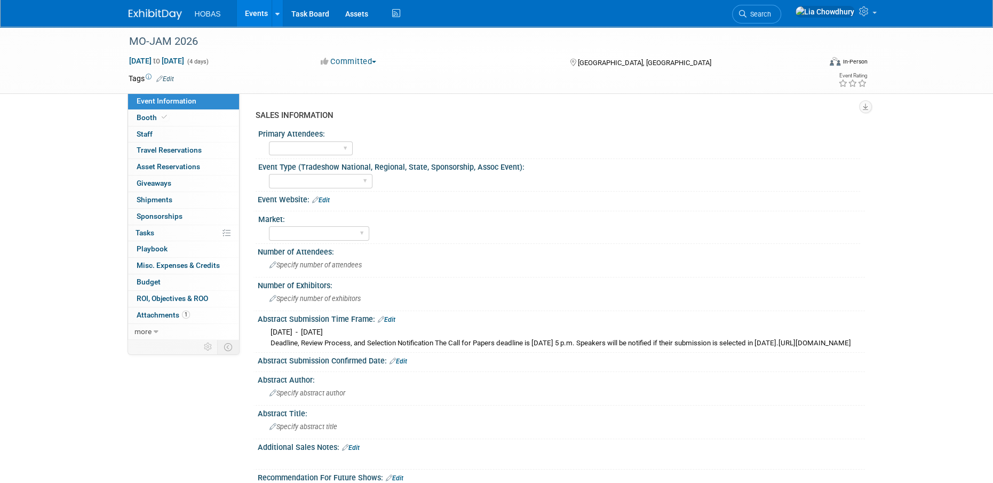
click at [319, 197] on link "Edit" at bounding box center [321, 199] width 18 height 7
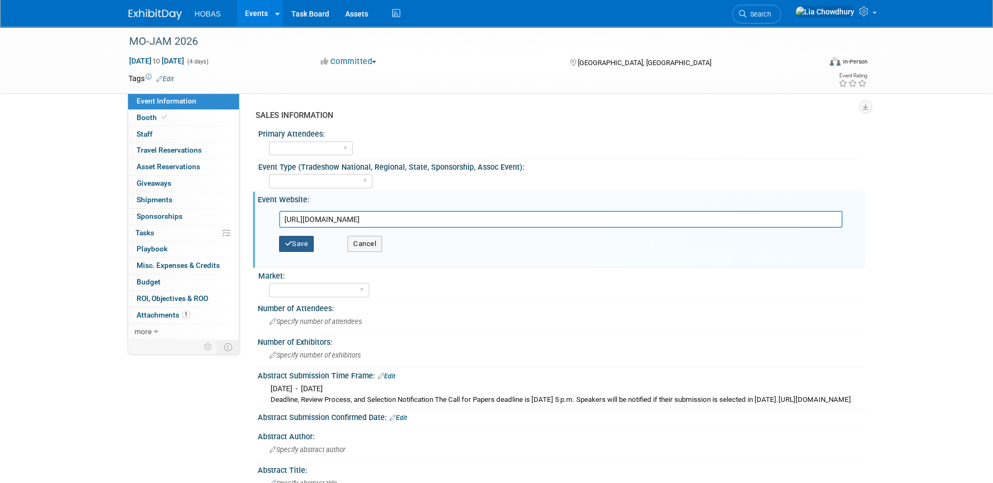
type input "https://www.awwa-mo.org/events-training/joint-conference.html"
click at [292, 241] on button "Save" at bounding box center [296, 244] width 35 height 16
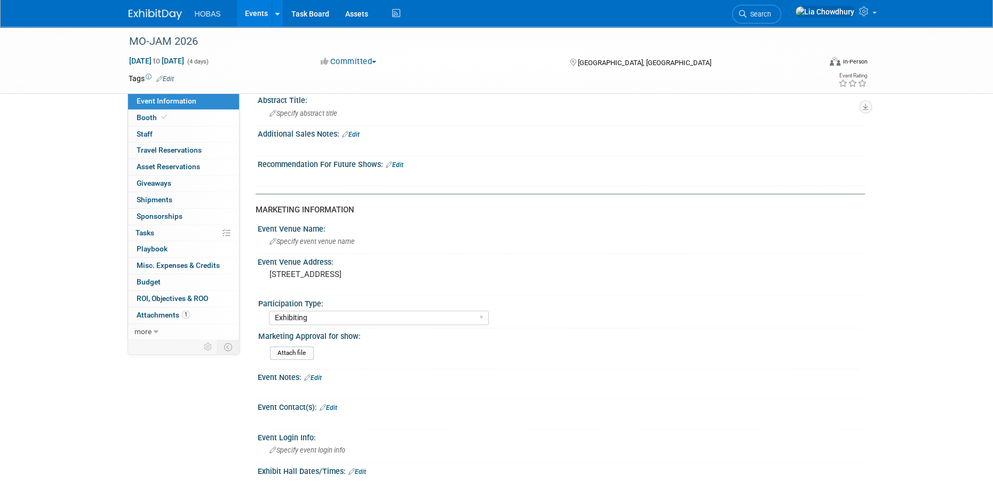
scroll to position [587, 0]
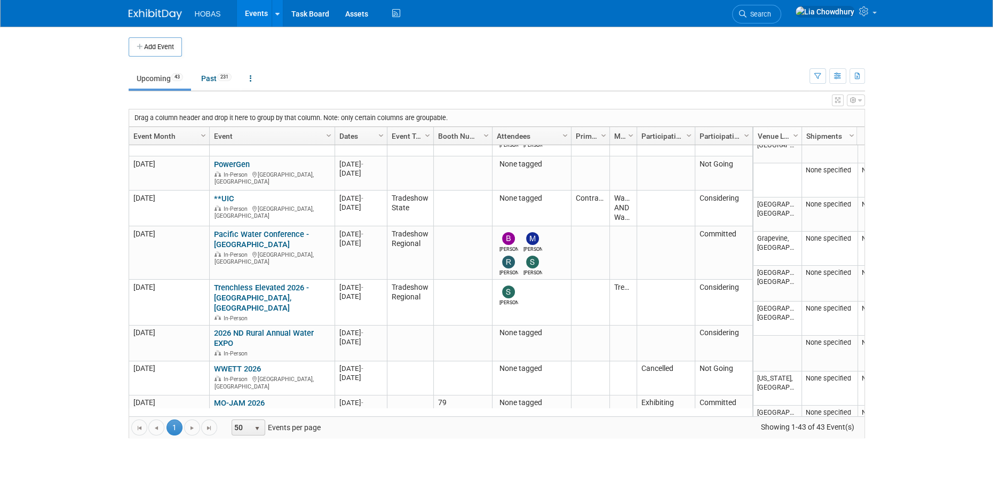
scroll to position [1335, 0]
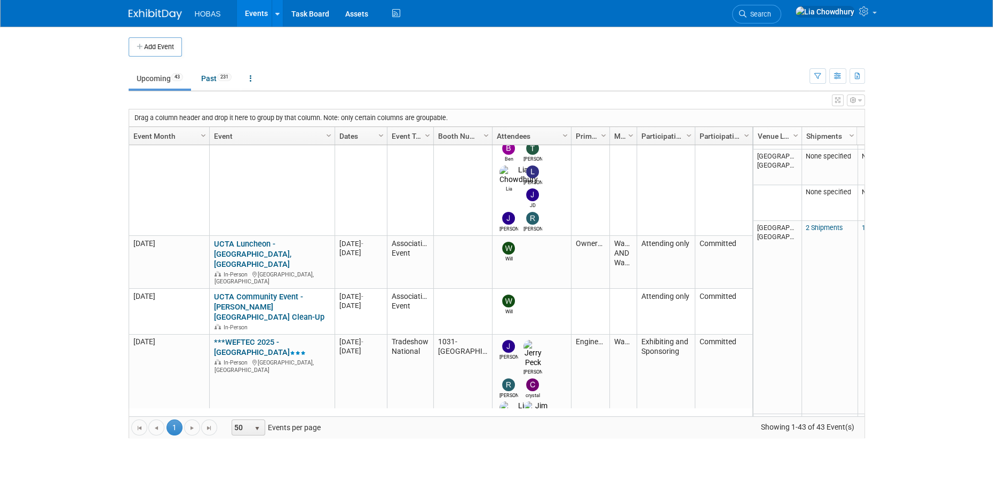
scroll to position [379, 0]
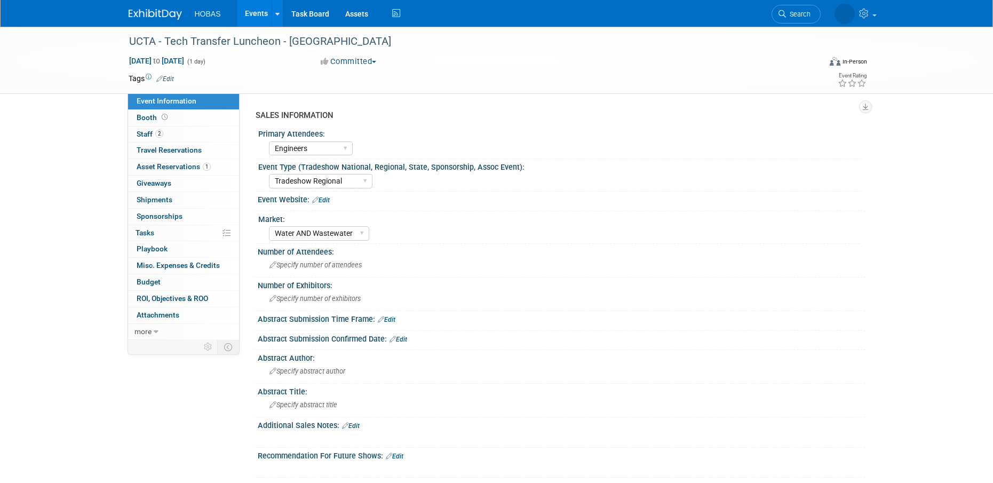
select select "Engineers"
select select "Tradeshow Regional"
select select "Water AND Wastewater"
select select "Exhibiting and Sponsoring"
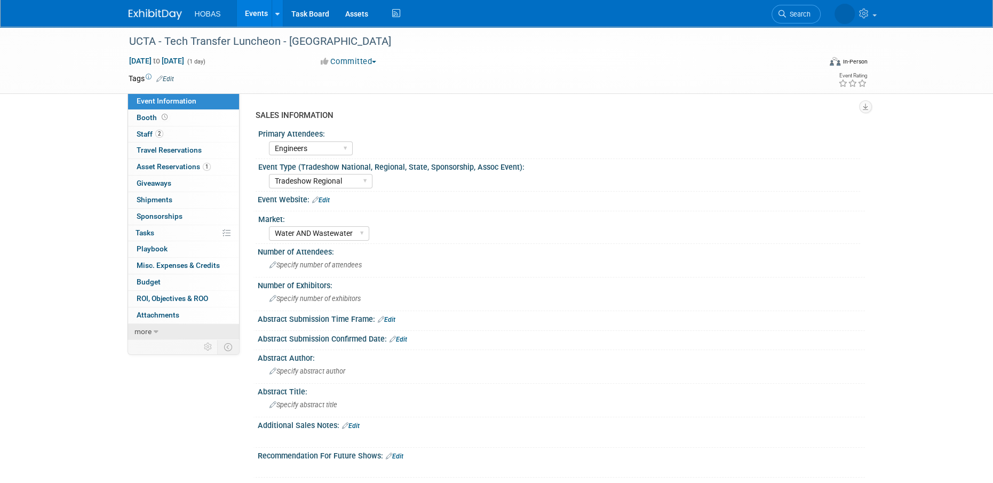
click at [152, 333] on link "more" at bounding box center [183, 332] width 111 height 16
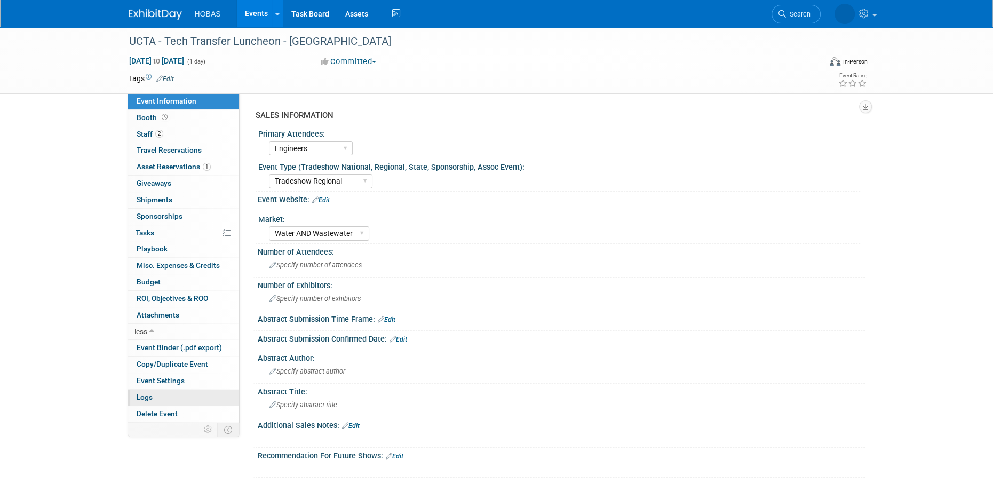
click at [151, 393] on span "Logs" at bounding box center [145, 397] width 16 height 9
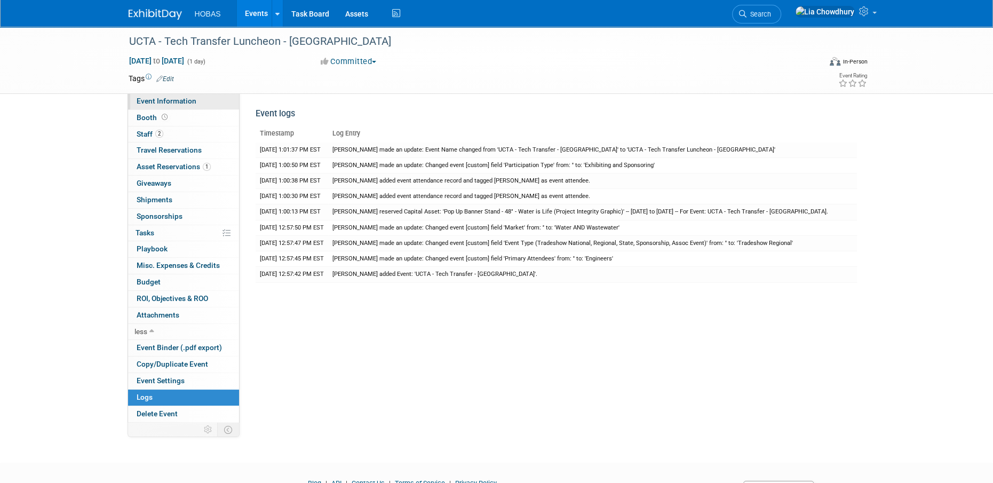
click at [182, 95] on link "Event Information" at bounding box center [183, 101] width 111 height 16
select select "Engineers"
select select "Tradeshow Regional"
select select "Water AND Wastewater"
select select "Exhibiting and Sponsoring"
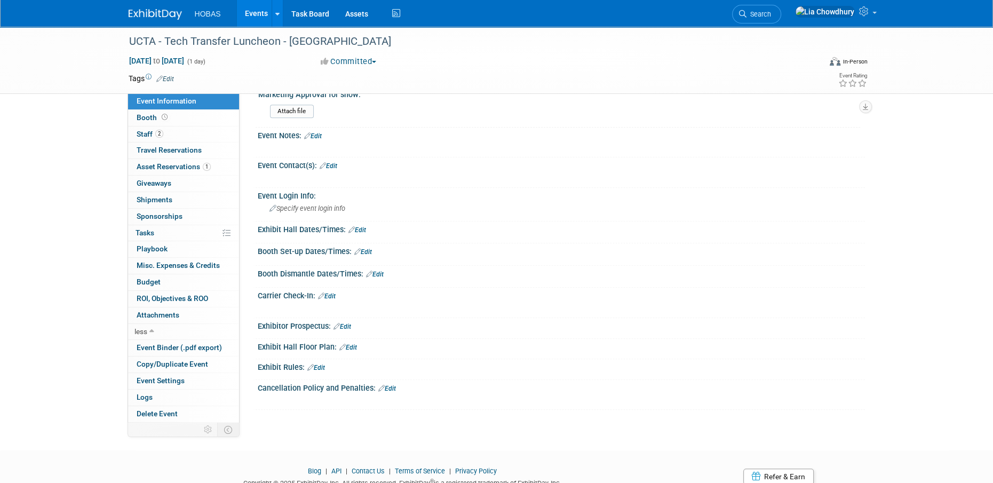
scroll to position [573, 0]
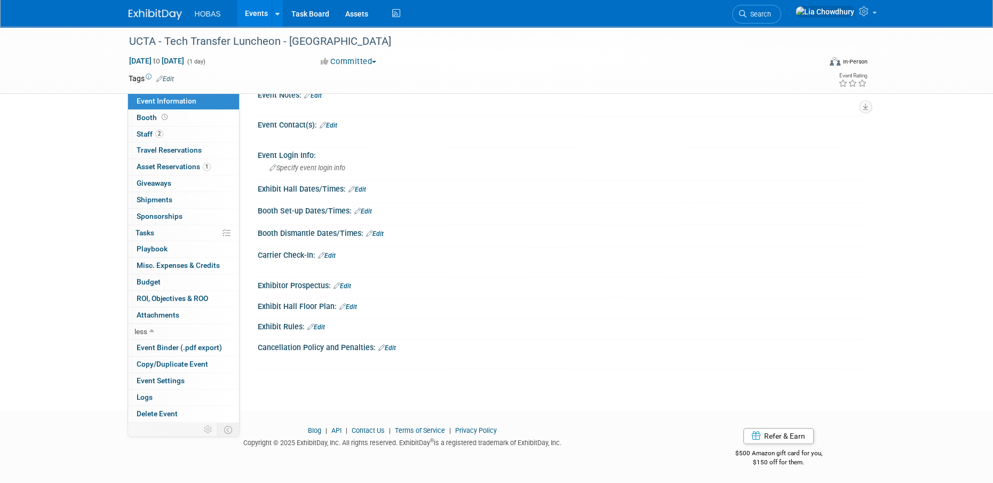
click at [237, 15] on link "Events" at bounding box center [256, 13] width 39 height 27
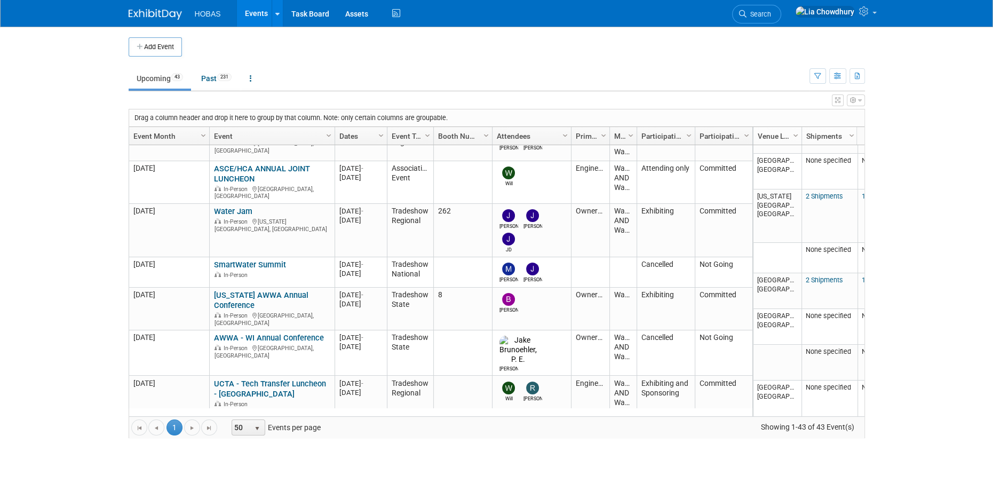
scroll to position [126, 0]
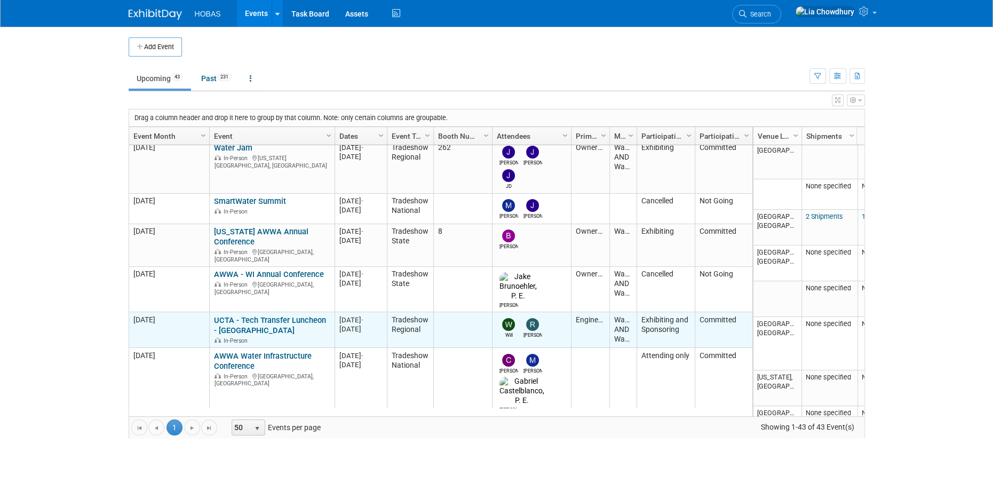
click at [238, 315] on link "UCTA - Tech Transfer Luncheon - [GEOGRAPHIC_DATA]" at bounding box center [270, 325] width 112 height 20
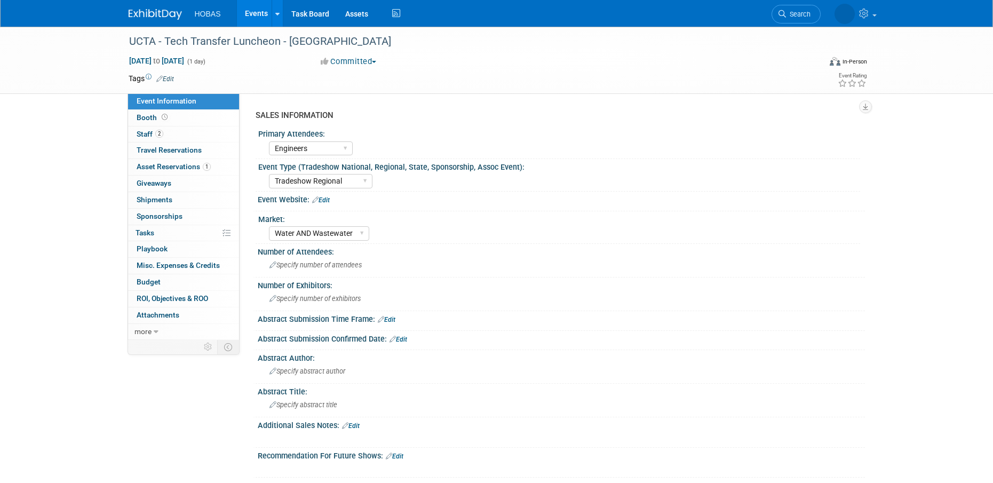
select select "Engineers"
select select "Tradeshow Regional"
select select "Water AND Wastewater"
select select "Exhibiting and Sponsoring"
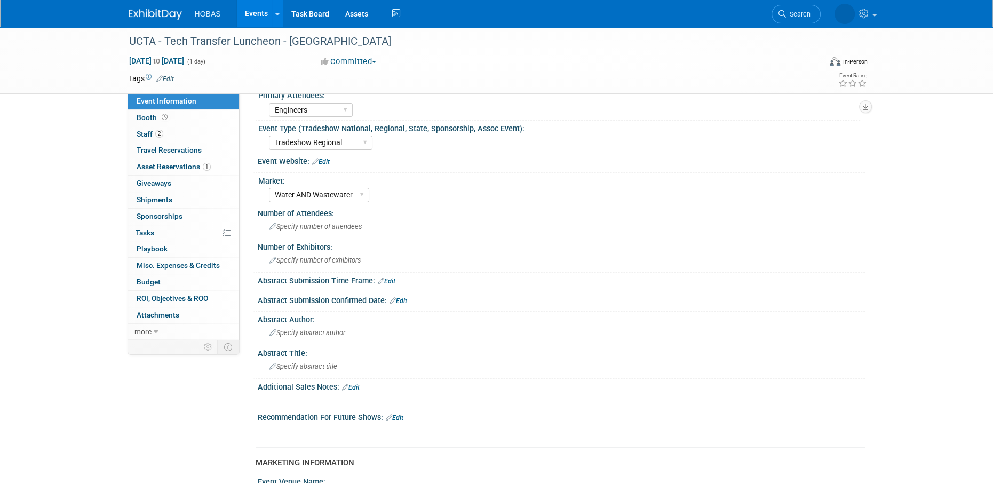
scroll to position [213, 0]
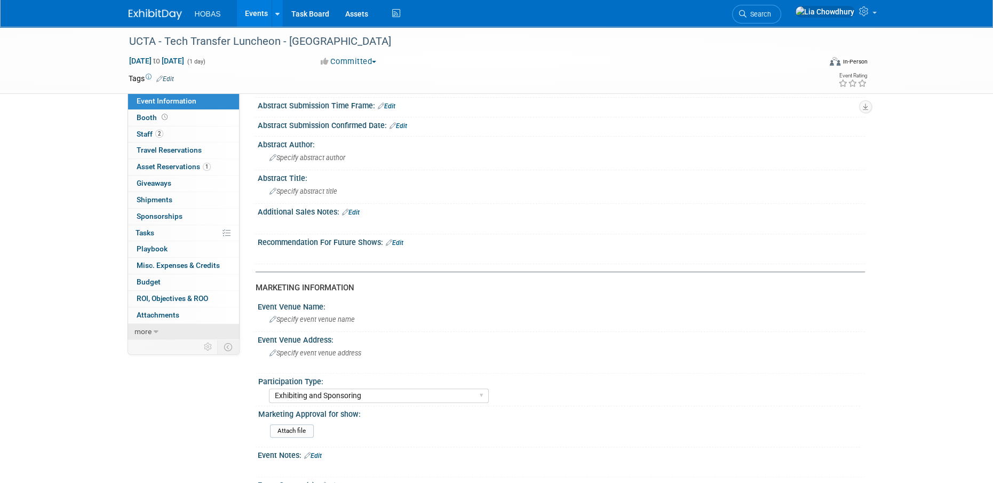
click at [147, 330] on span "more" at bounding box center [142, 331] width 17 height 9
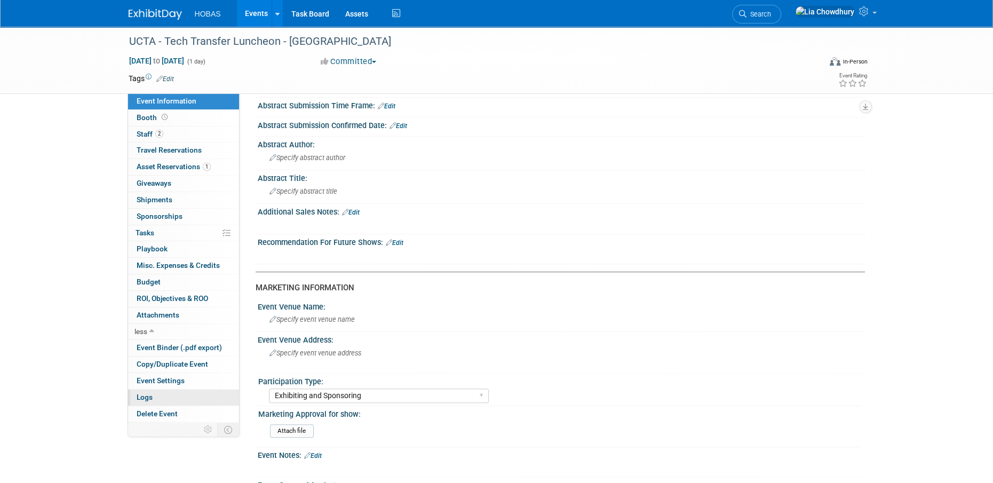
click at [143, 395] on span "Logs" at bounding box center [145, 397] width 16 height 9
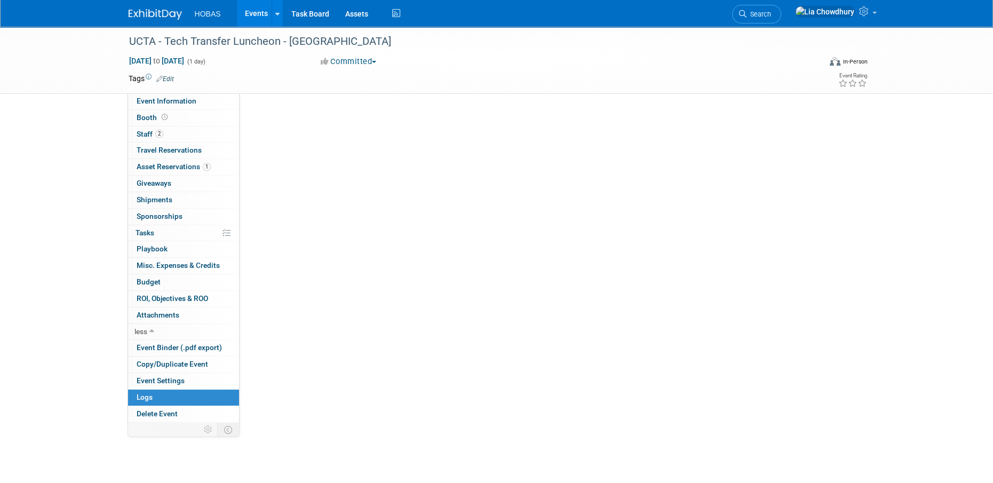
scroll to position [0, 0]
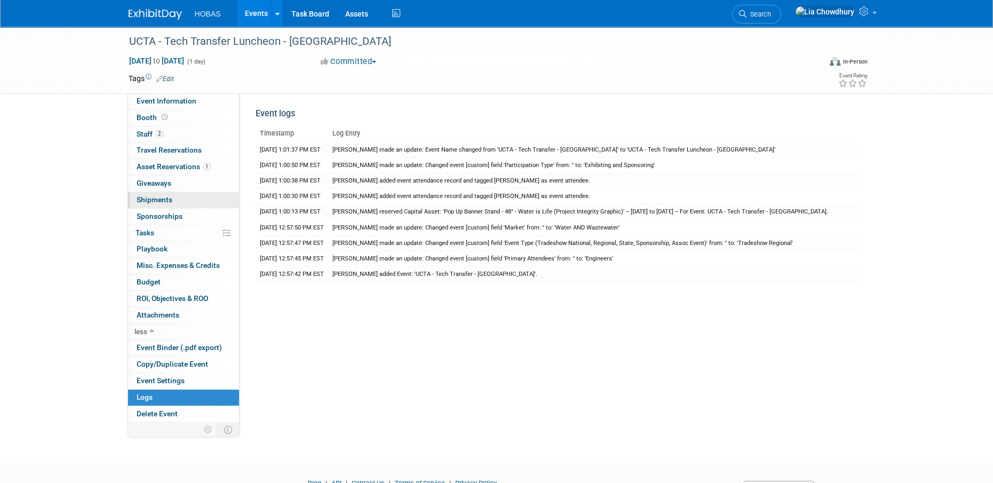
click at [153, 205] on link "0 Shipments 0" at bounding box center [183, 200] width 111 height 16
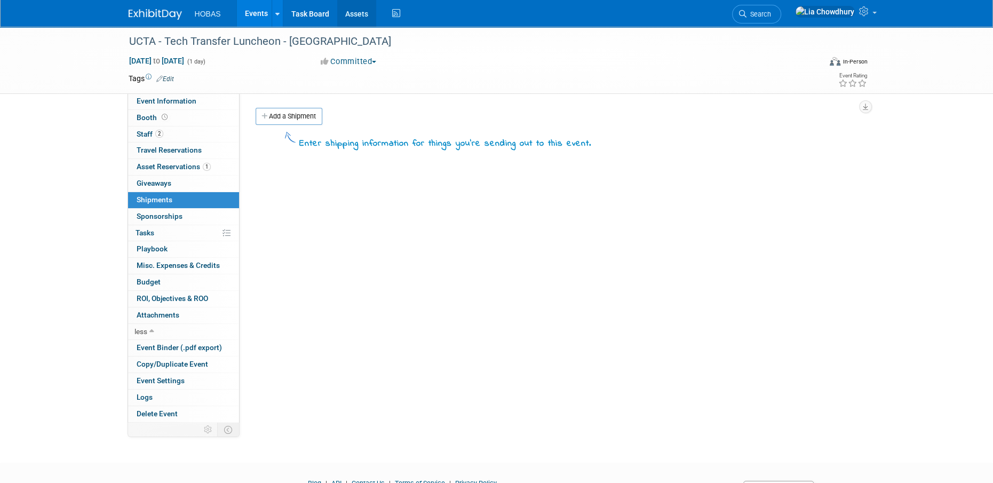
click at [352, 7] on link "Assets" at bounding box center [356, 13] width 39 height 27
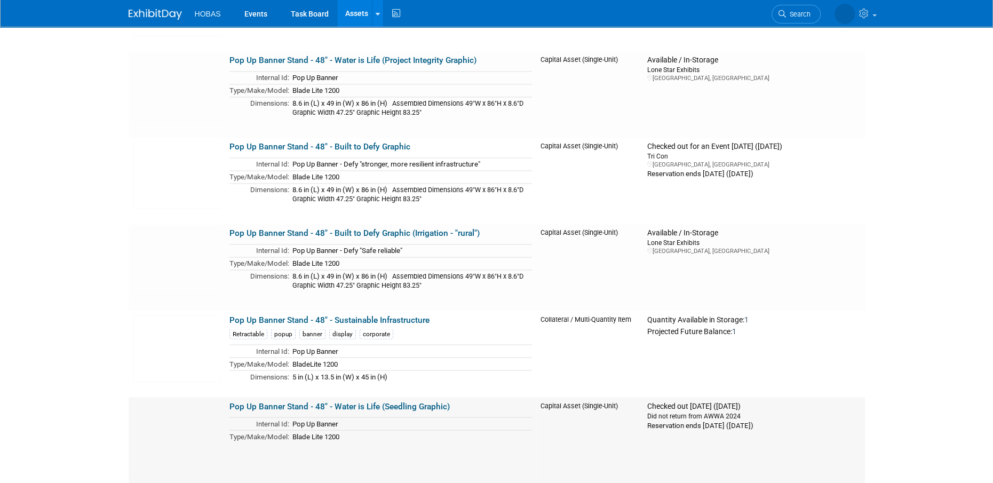
scroll to position [2080, 0]
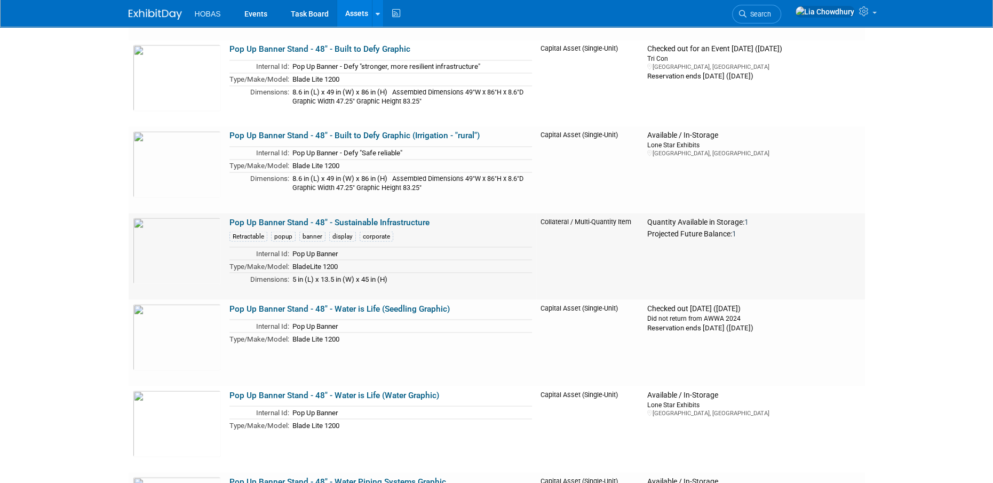
click at [290, 217] on link "Pop Up Banner Stand - 48" - Sustainable Infrastructure" at bounding box center [329, 222] width 200 height 10
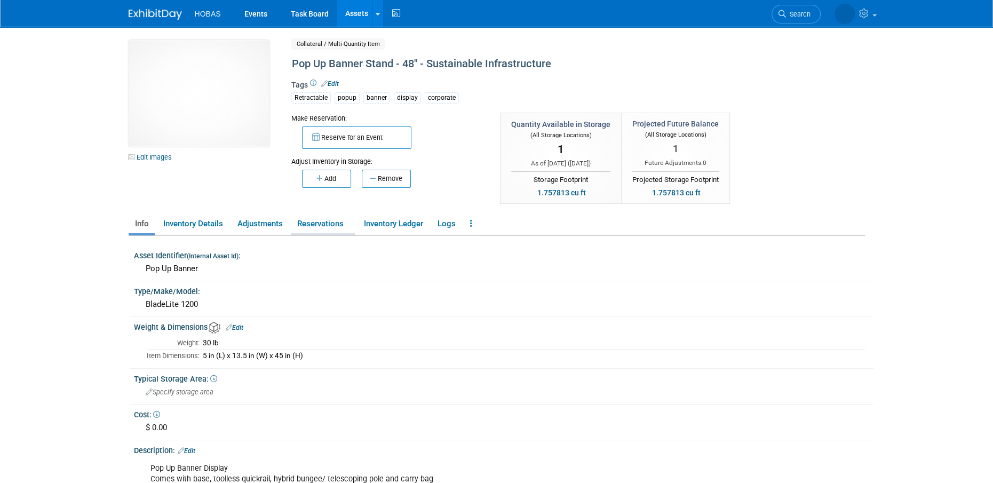
click at [322, 226] on link "Reservations" at bounding box center [323, 223] width 65 height 19
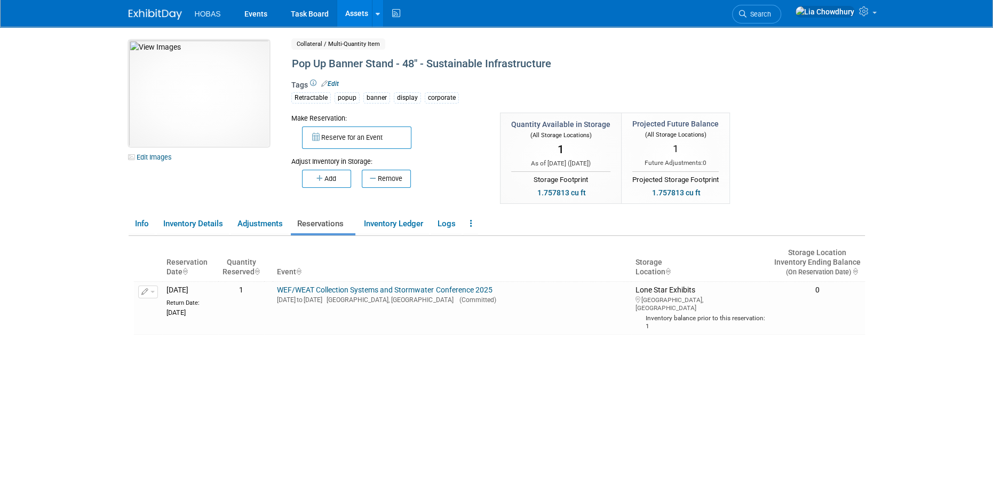
click at [191, 93] on img at bounding box center [199, 93] width 141 height 107
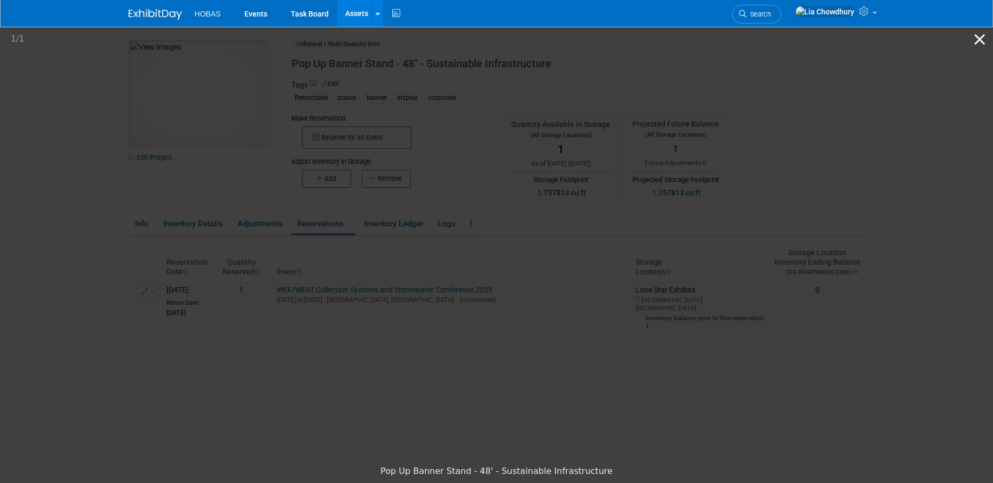
click at [980, 38] on button "Close gallery" at bounding box center [979, 39] width 27 height 25
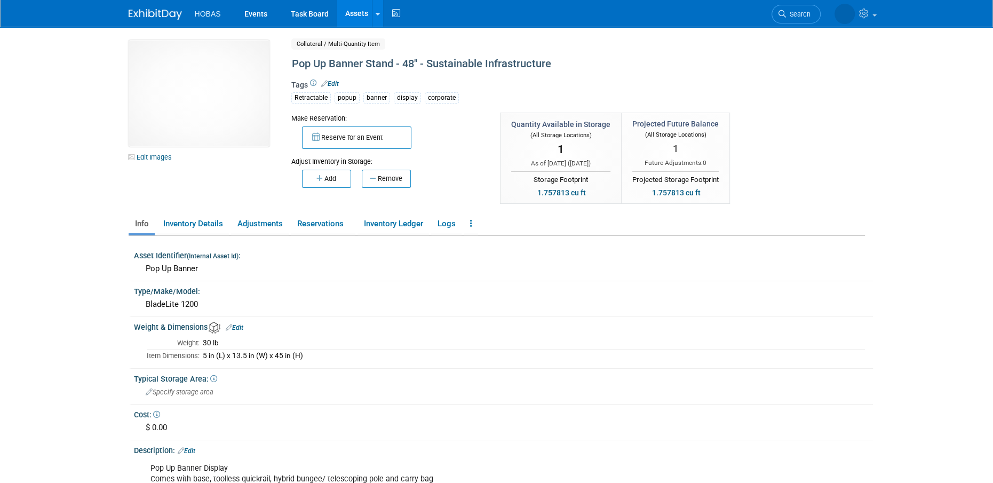
click at [258, 356] on div "5 in (L) x 13.5 in (W) x 45 in (H)" at bounding box center [534, 356] width 662 height 10
copy div "5 in (L) x 13.5 in (W) x 45 in (H)"
click at [252, 15] on link "Events" at bounding box center [255, 13] width 39 height 27
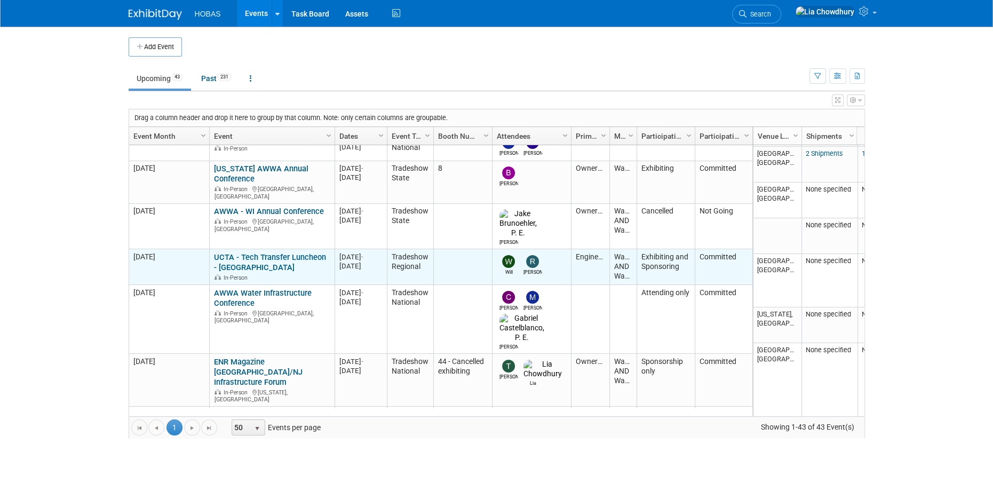
scroll to position [126, 0]
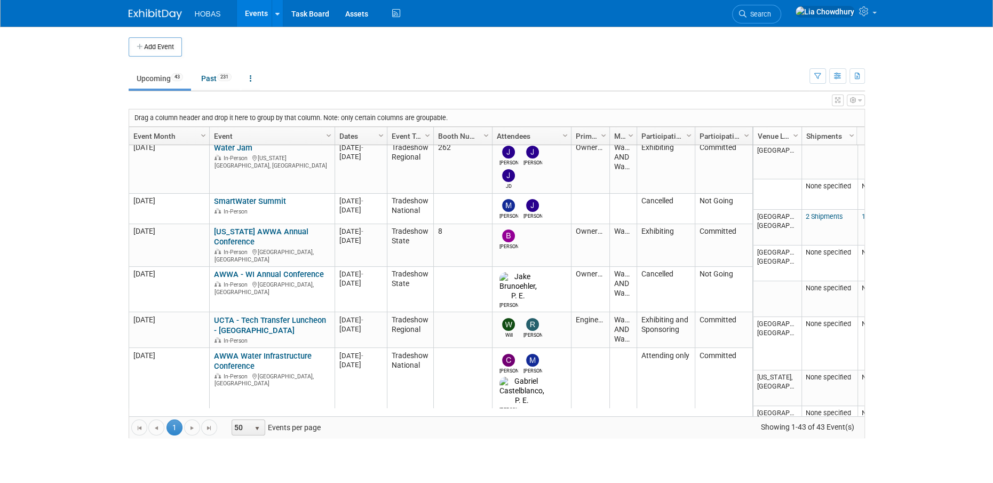
click at [232, 315] on link "UCTA - Tech Transfer Luncheon - [GEOGRAPHIC_DATA]" at bounding box center [270, 325] width 112 height 20
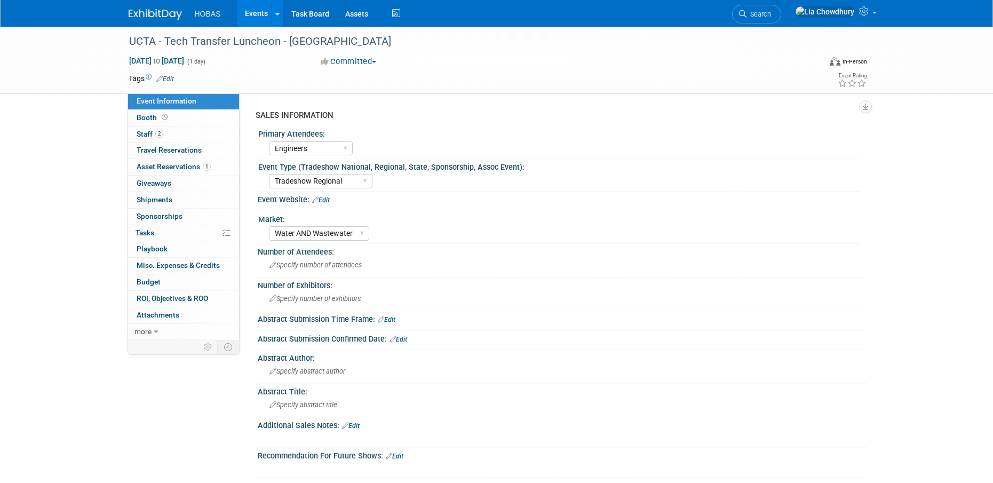
select select "Engineers"
select select "Tradeshow Regional"
select select "Water AND Wastewater"
select select "Exhibiting and Sponsoring"
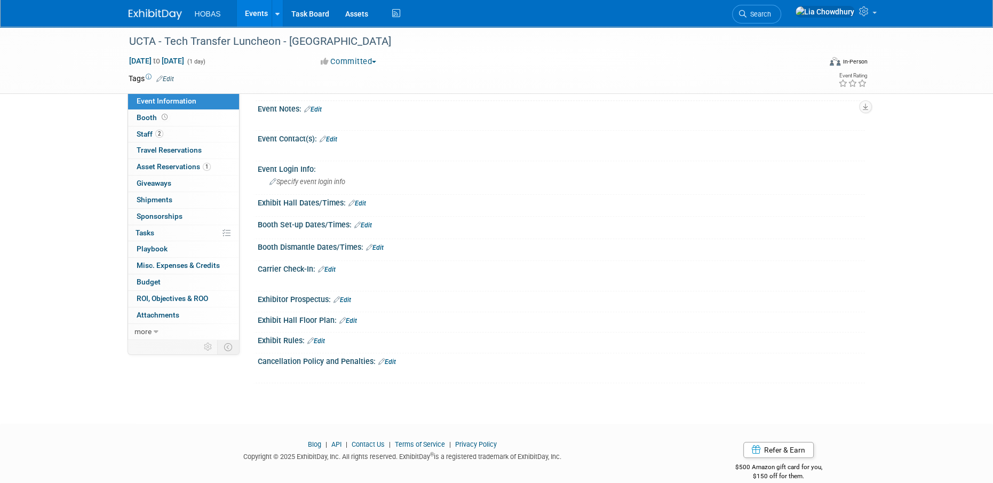
scroll to position [573, 0]
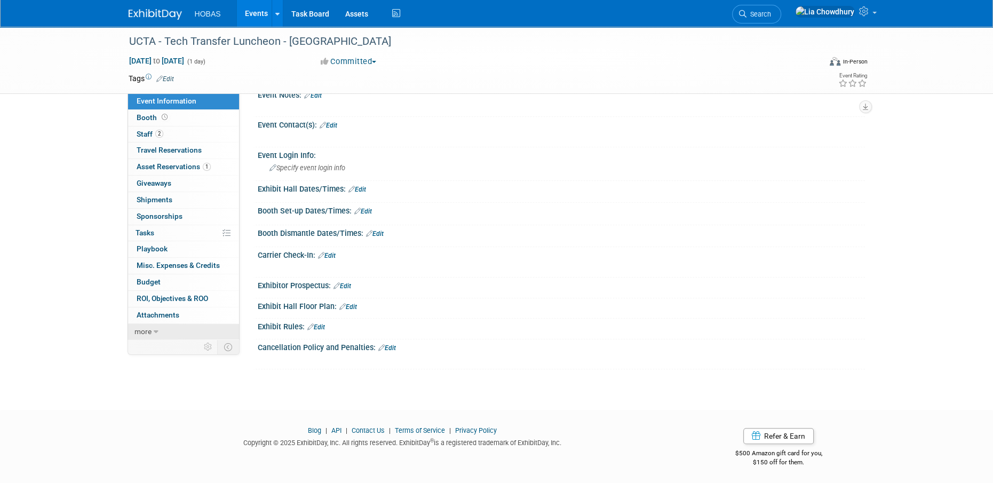
click at [150, 329] on span "more" at bounding box center [142, 331] width 17 height 9
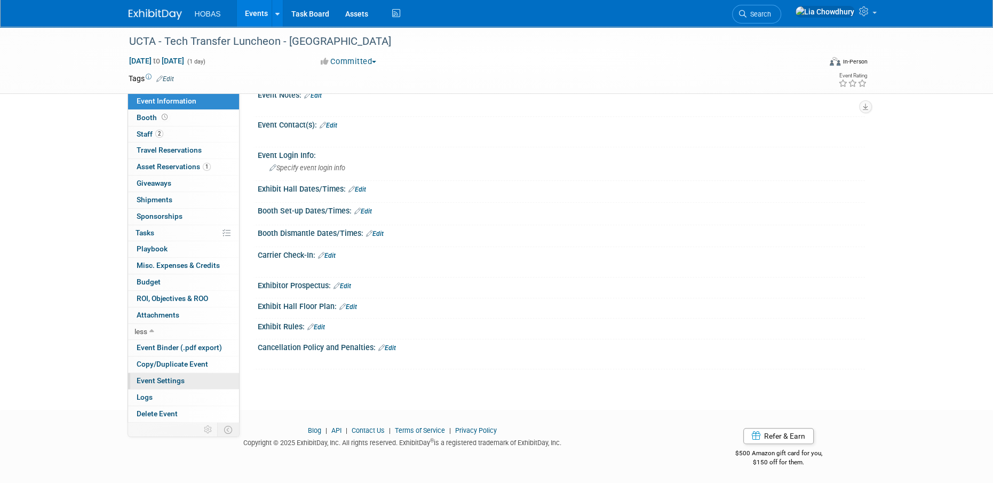
click at [143, 378] on span "Event Settings" at bounding box center [161, 380] width 48 height 9
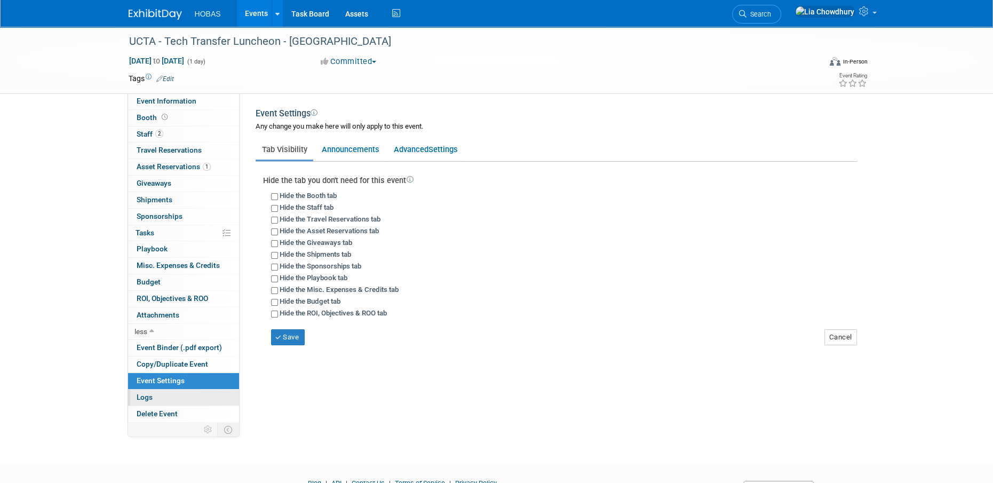
click at [134, 394] on link "Logs" at bounding box center [183, 397] width 111 height 16
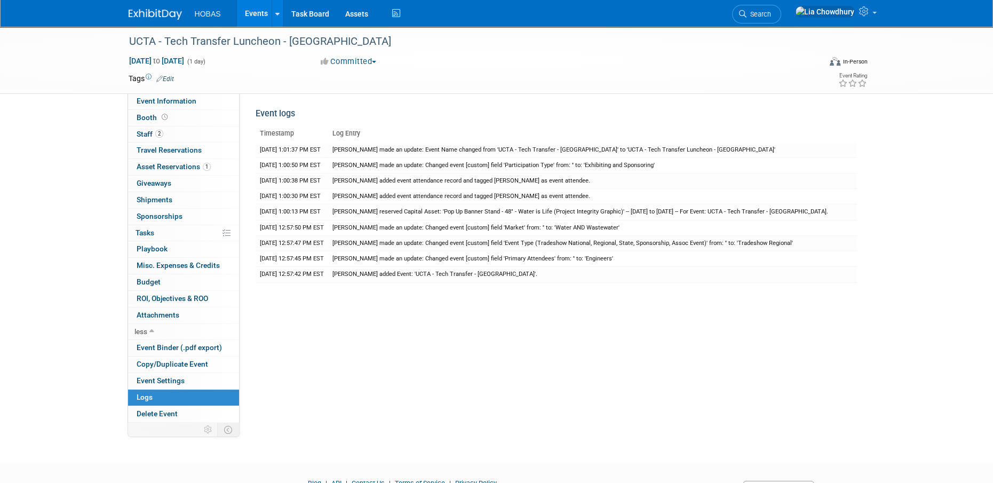
click at [261, 8] on link "Events" at bounding box center [256, 13] width 39 height 27
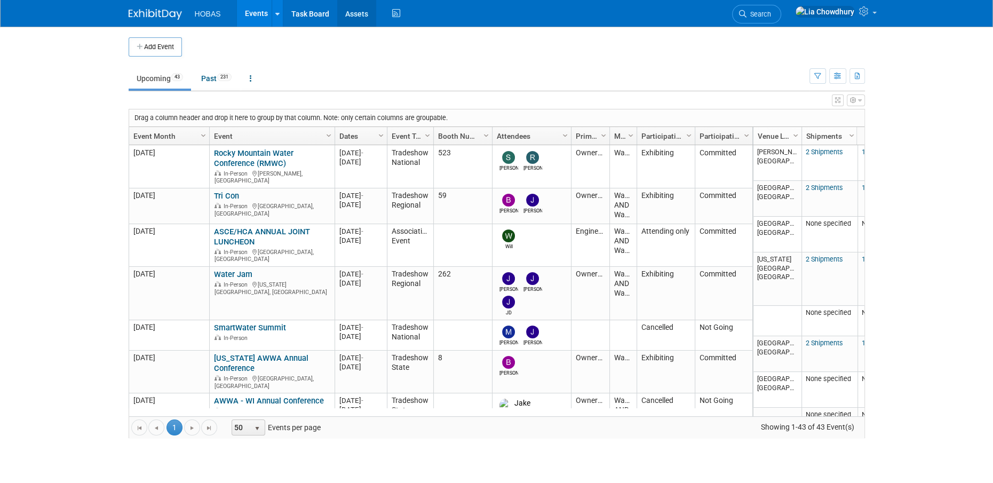
click at [366, 8] on link "Assets" at bounding box center [356, 13] width 39 height 27
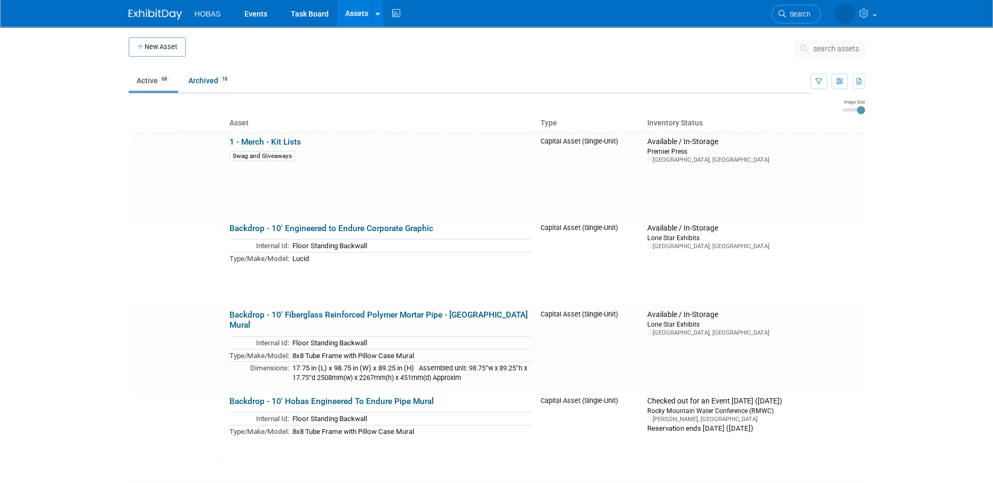
click at [69, 211] on body "HOBAS Events Task Board Assets New Asset Search Assets Bulk Upload Assets Stora…" at bounding box center [496, 241] width 993 height 483
click at [255, 8] on link "Events" at bounding box center [255, 13] width 39 height 27
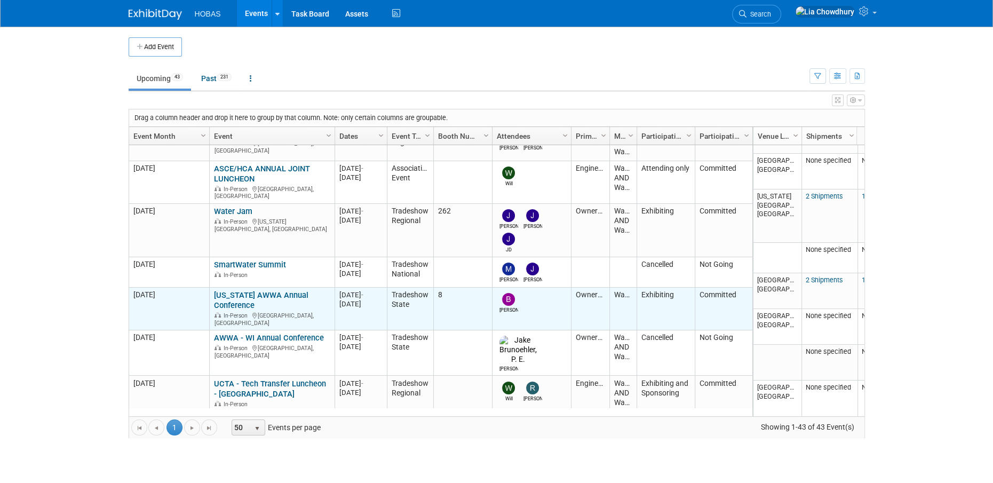
scroll to position [126, 0]
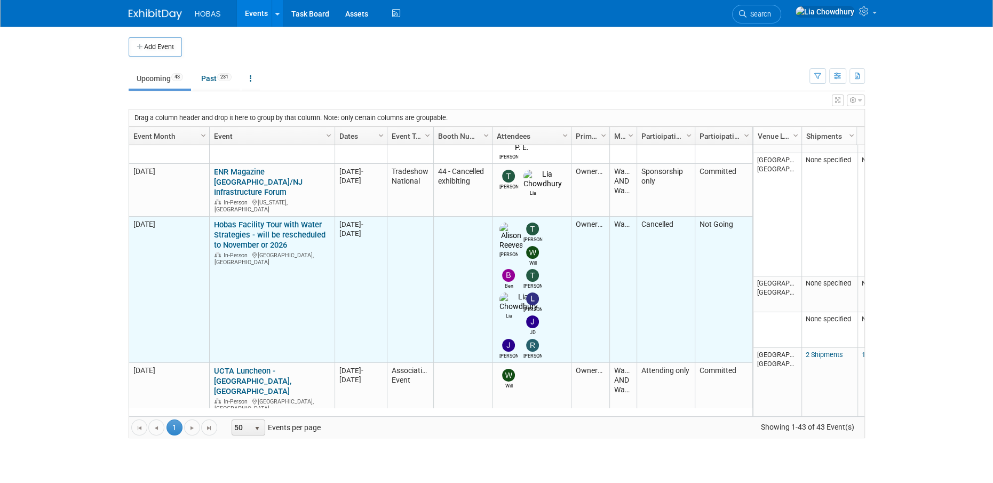
scroll to position [189, 0]
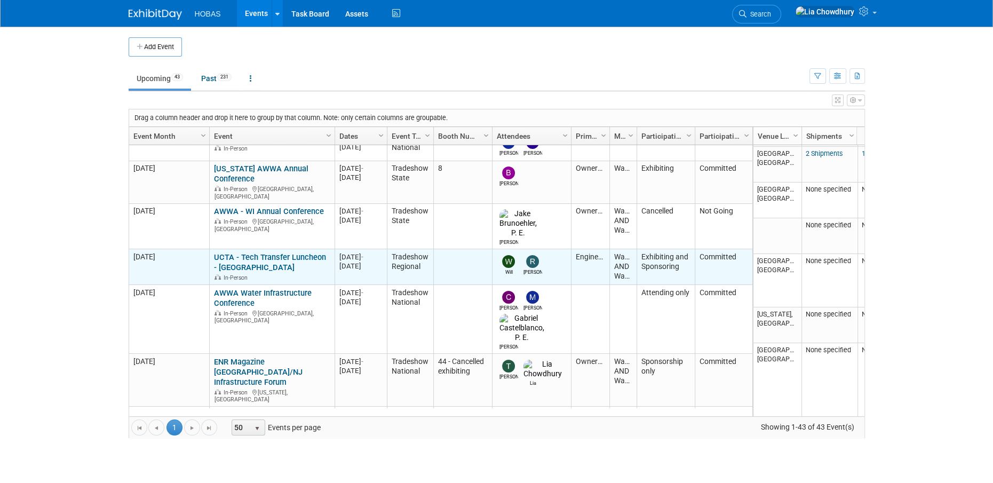
click at [246, 252] on link "UCTA - Tech Transfer Luncheon - [GEOGRAPHIC_DATA]" at bounding box center [270, 262] width 112 height 20
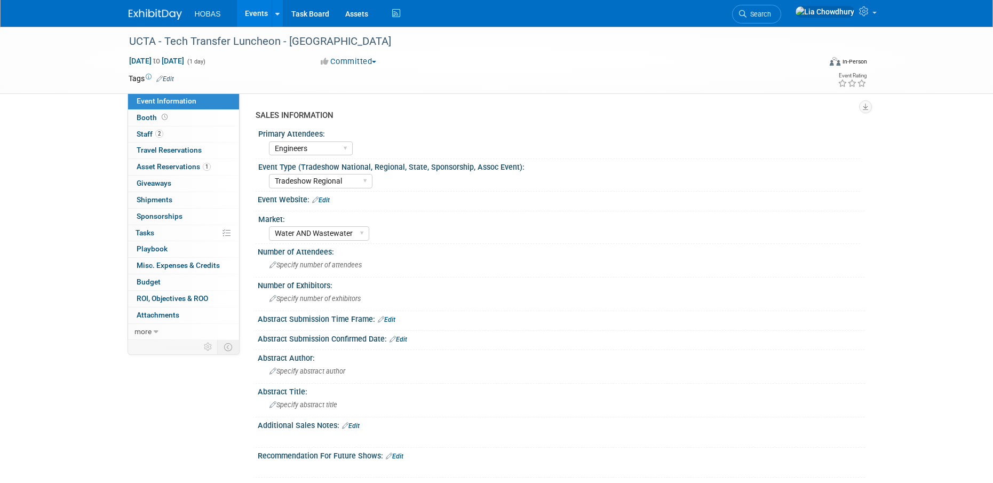
select select "Engineers"
select select "Tradeshow Regional"
select select "Water AND Wastewater"
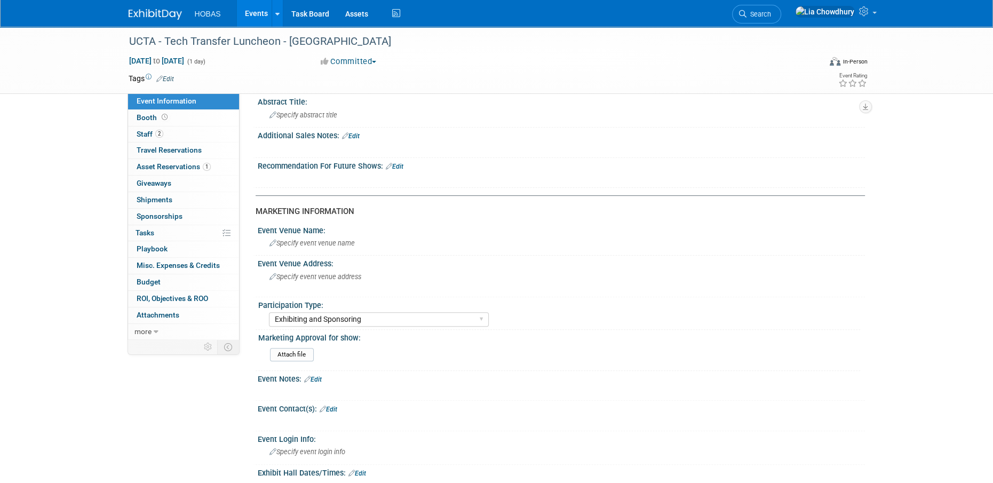
scroll to position [200, 0]
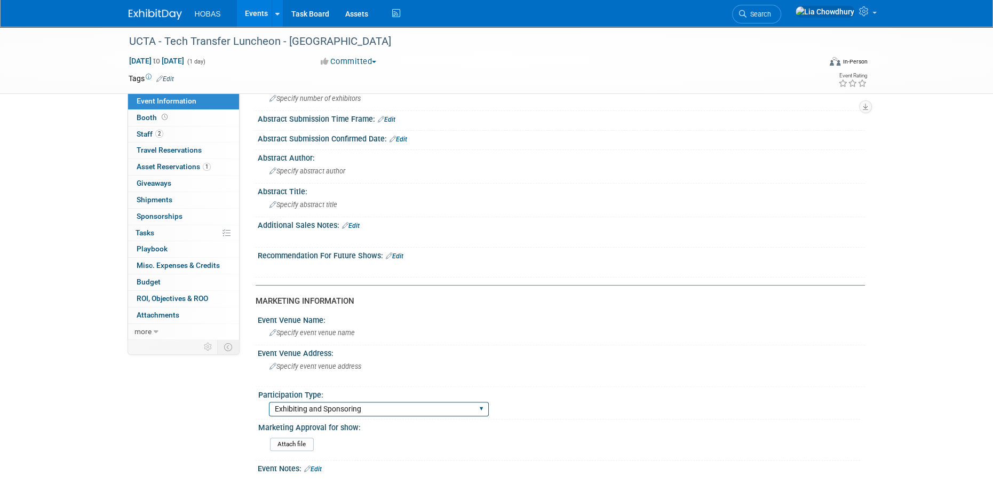
click at [387, 402] on select "Attending only Exhibiting Sponsorship only Exhibiting and Sponsoring Exhibiting…" at bounding box center [379, 409] width 220 height 14
select select "Exhibiting - Sales Managed - Minimal Marketing Involvement"
click at [269, 402] on select "Attending only Exhibiting Sponsorship only Exhibiting and Sponsoring Exhibiting…" at bounding box center [379, 409] width 220 height 14
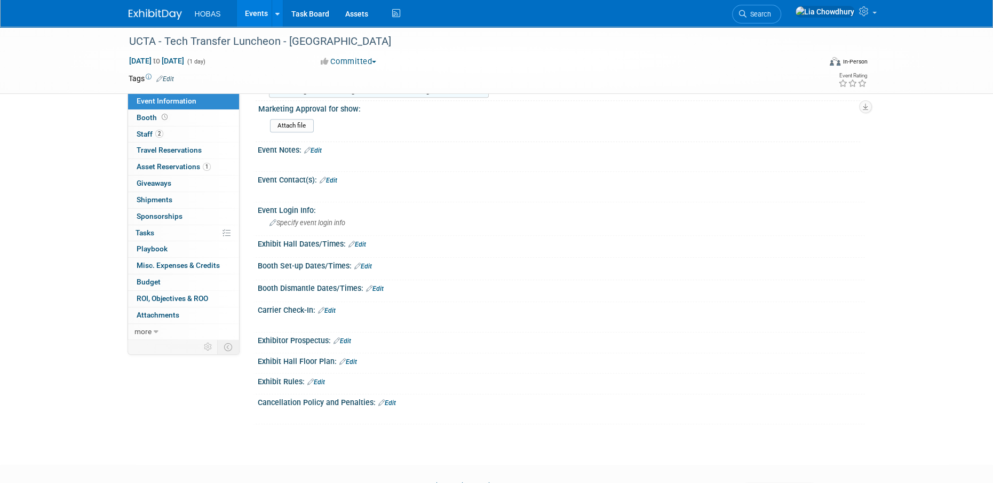
scroll to position [573, 0]
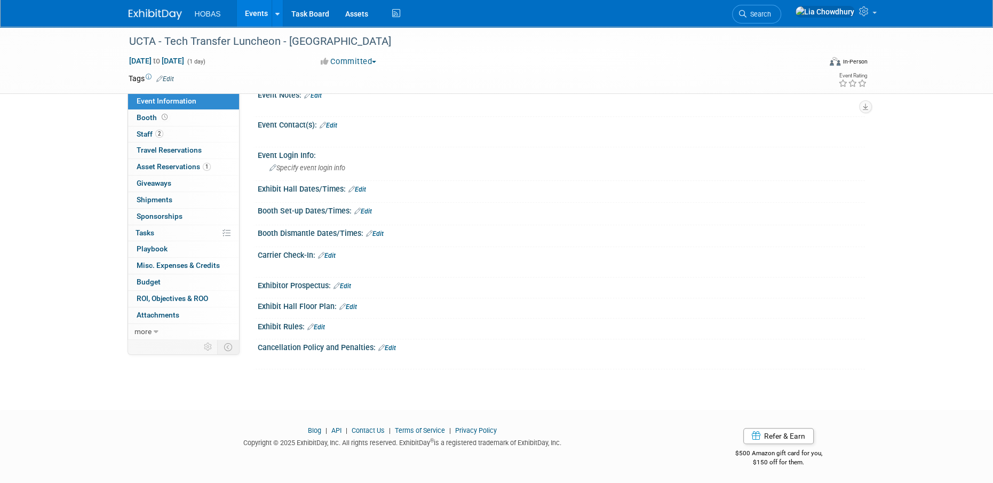
click at [581, 360] on div at bounding box center [507, 359] width 481 height 11
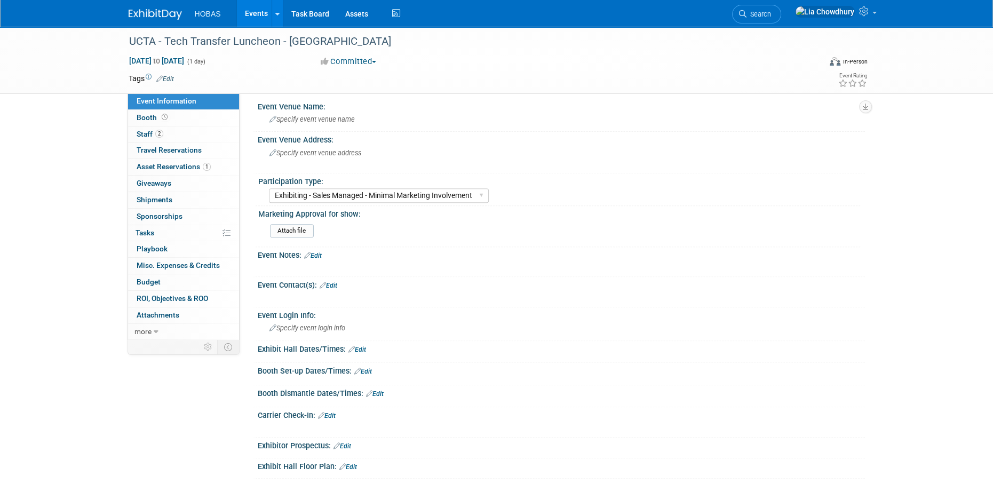
click at [246, 12] on link "Events" at bounding box center [256, 13] width 39 height 27
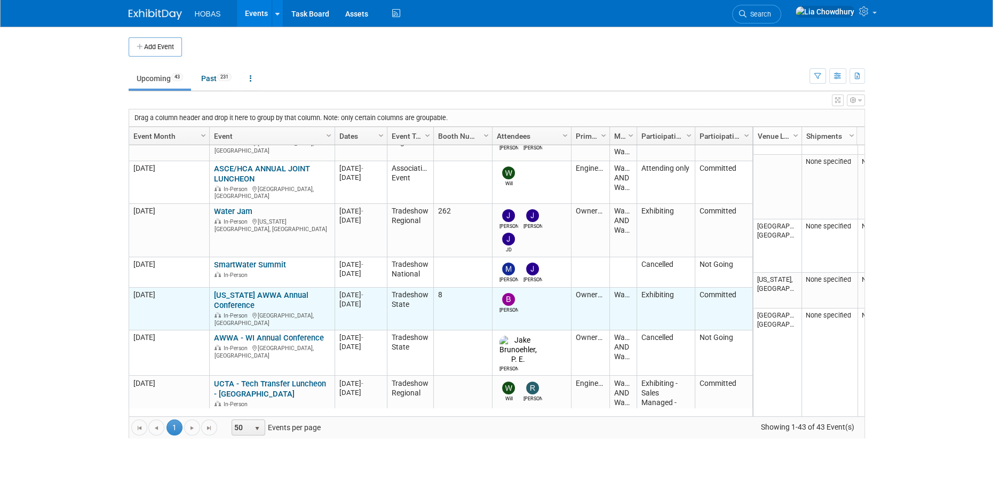
scroll to position [253, 0]
